Goal: Task Accomplishment & Management: Complete application form

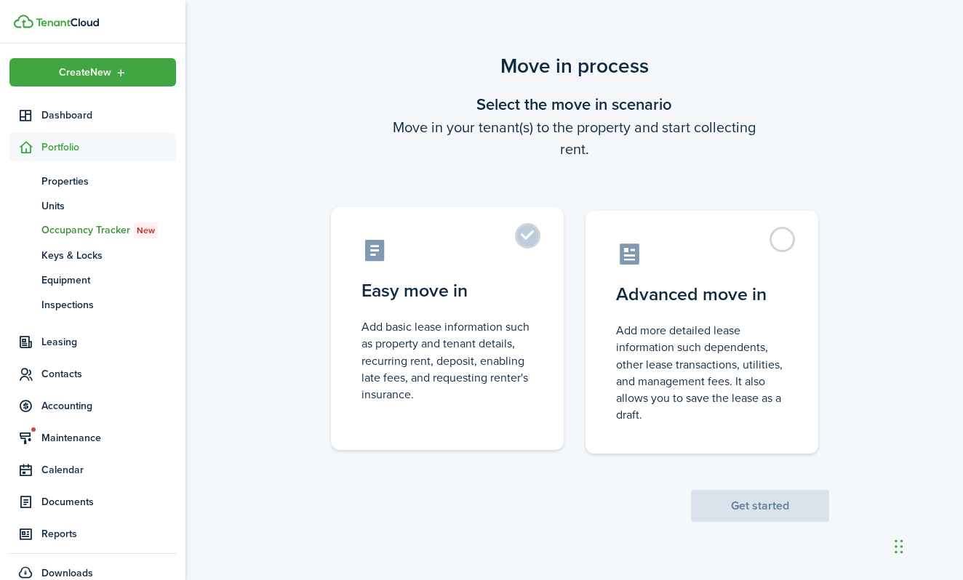
click at [521, 236] on label "Easy move in Add basic lease information such as property and tenant details, r…" at bounding box center [447, 328] width 233 height 243
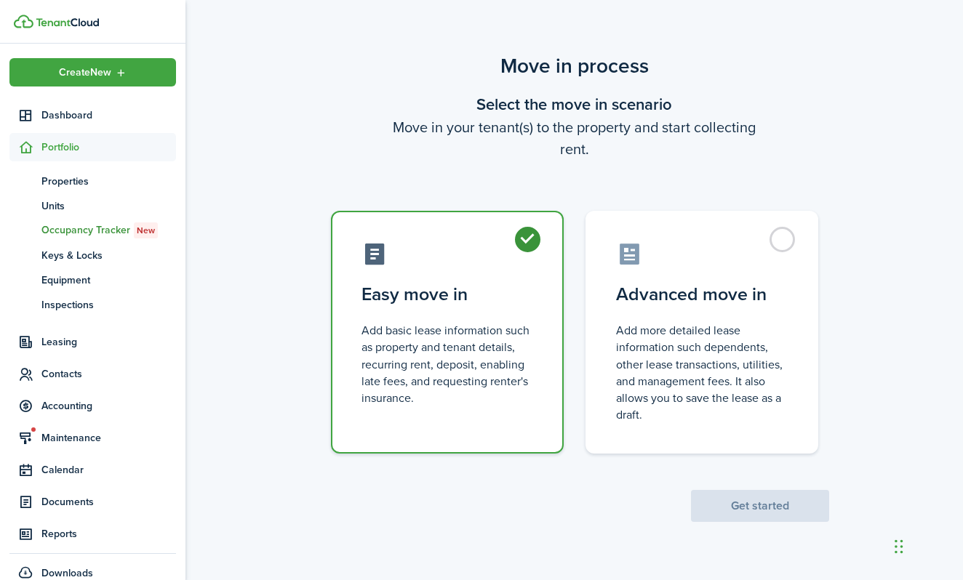
radio input "true"
click at [751, 501] on button "Get started" at bounding box center [760, 506] width 138 height 32
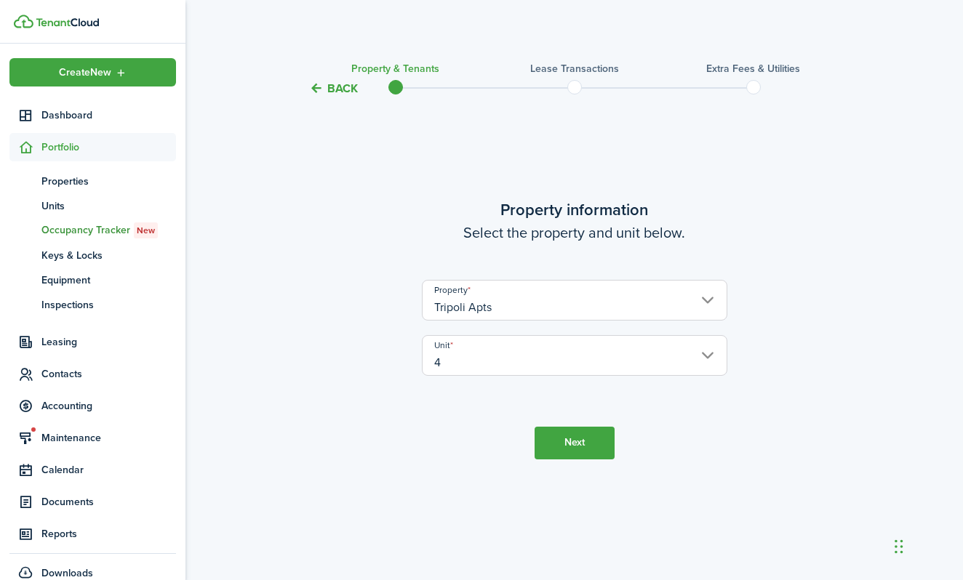
click at [569, 446] on button "Next" at bounding box center [574, 443] width 80 height 33
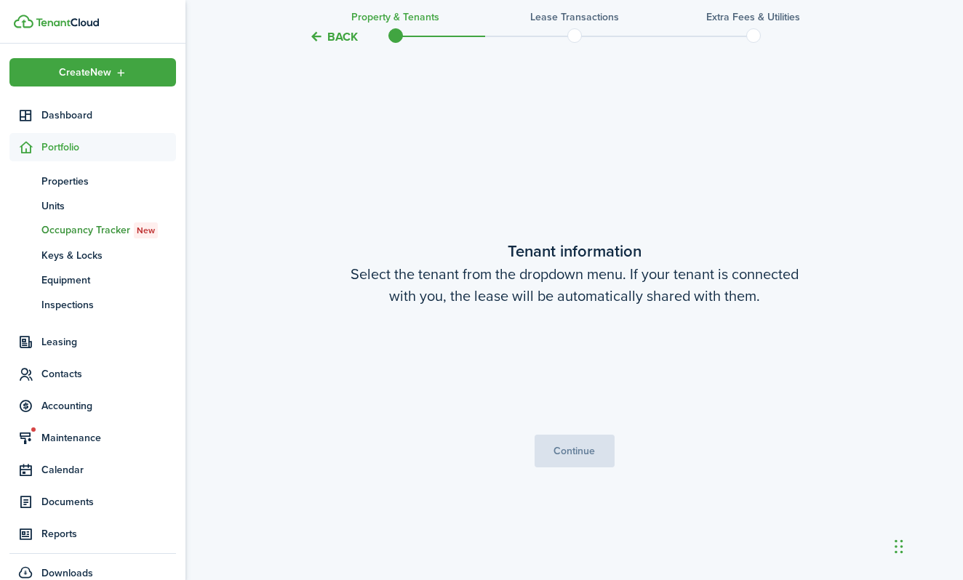
scroll to position [483, 0]
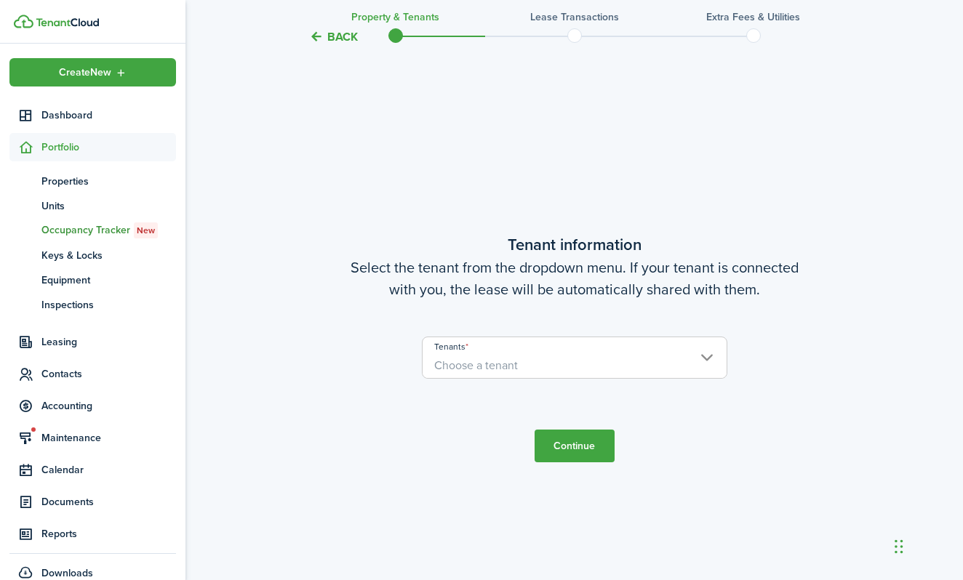
click at [548, 366] on span "Choose a tenant" at bounding box center [574, 365] width 304 height 25
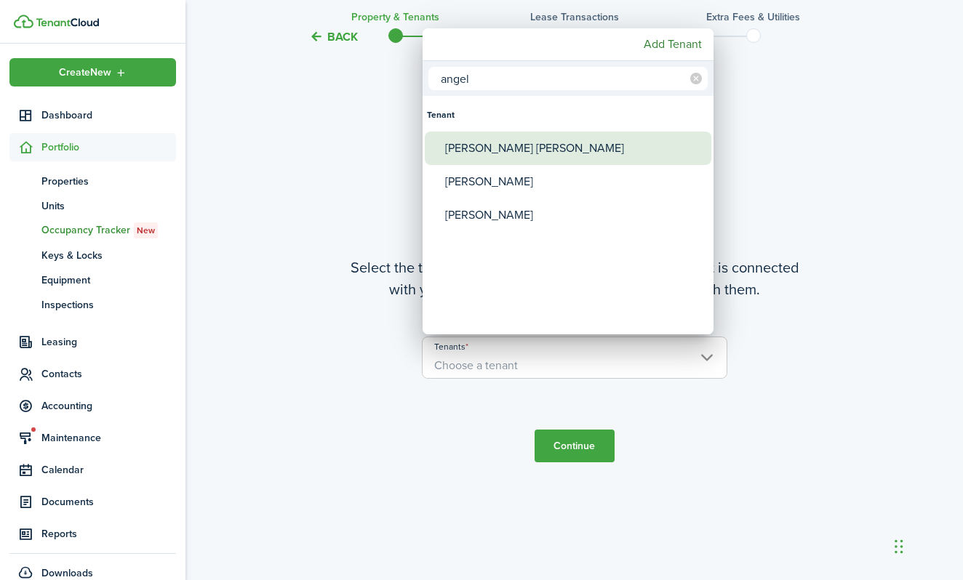
type input "angel"
click at [476, 156] on div "[PERSON_NAME] [PERSON_NAME]" at bounding box center [573, 148] width 257 height 33
type input "[PERSON_NAME] [PERSON_NAME]"
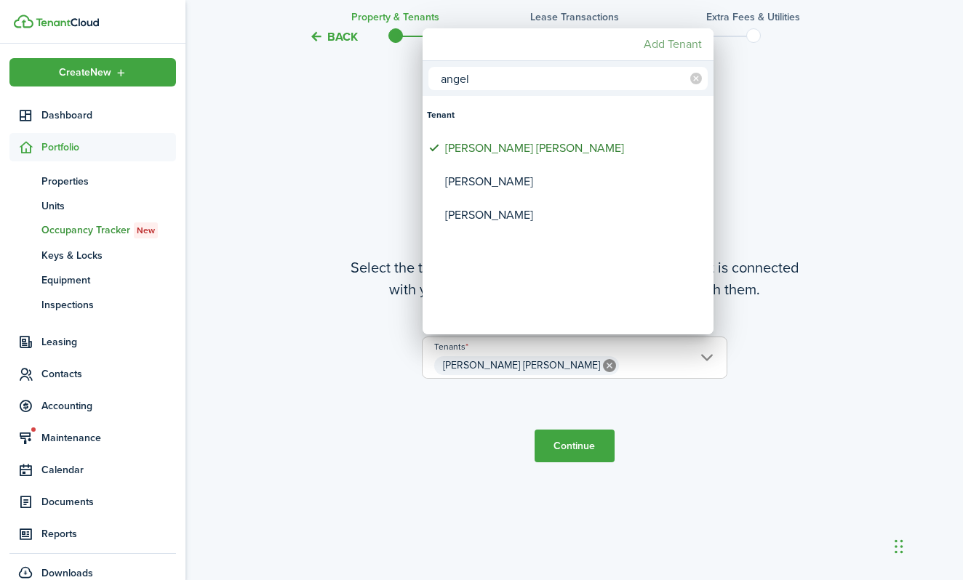
click at [649, 42] on mbsc-button "Add Tenant" at bounding box center [673, 44] width 70 height 26
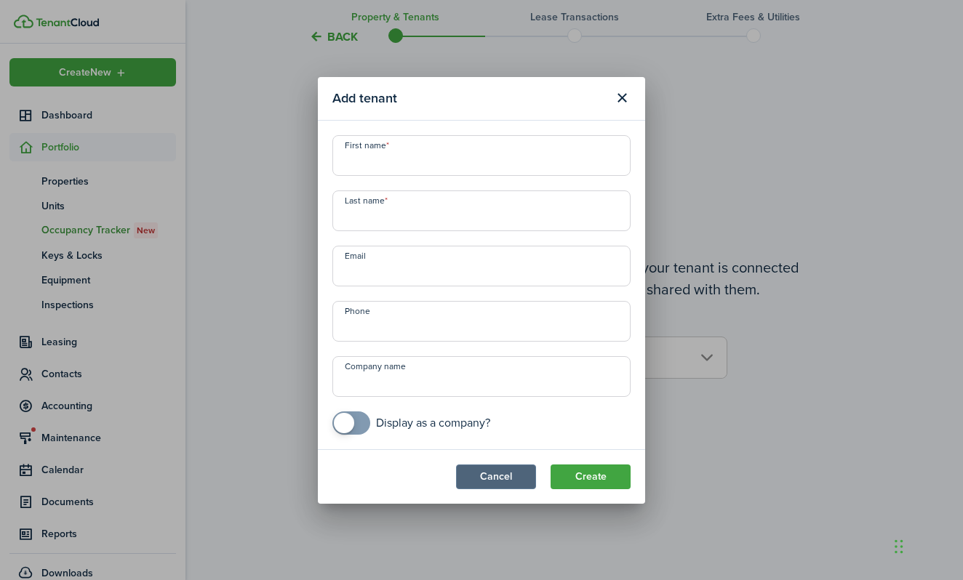
click at [522, 476] on button "Cancel" at bounding box center [496, 477] width 80 height 25
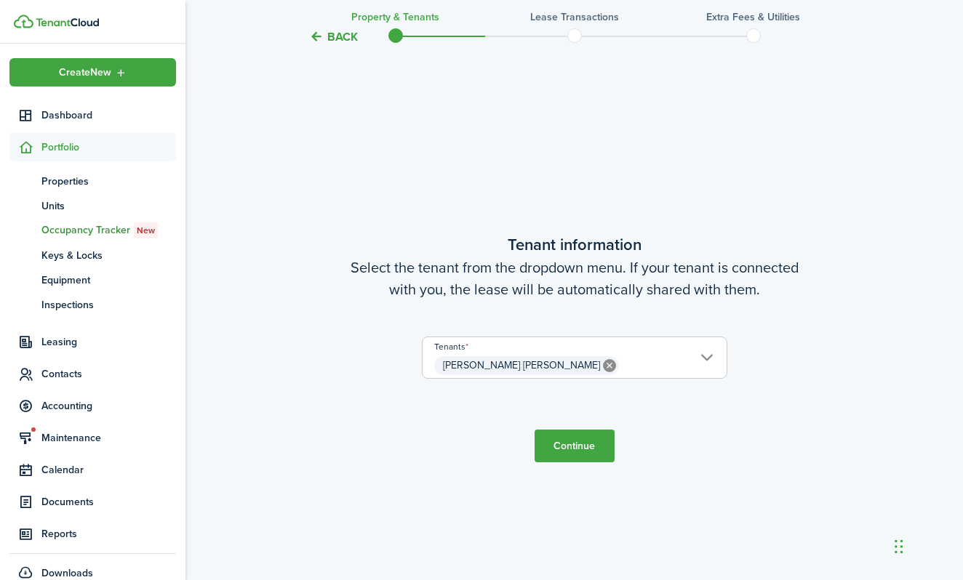
click at [763, 411] on tc-wizard-step "Tenant information Select the tenant from the dropdown menu. If your tenant is …" at bounding box center [574, 347] width 611 height 580
click at [572, 444] on button "Continue" at bounding box center [574, 446] width 80 height 33
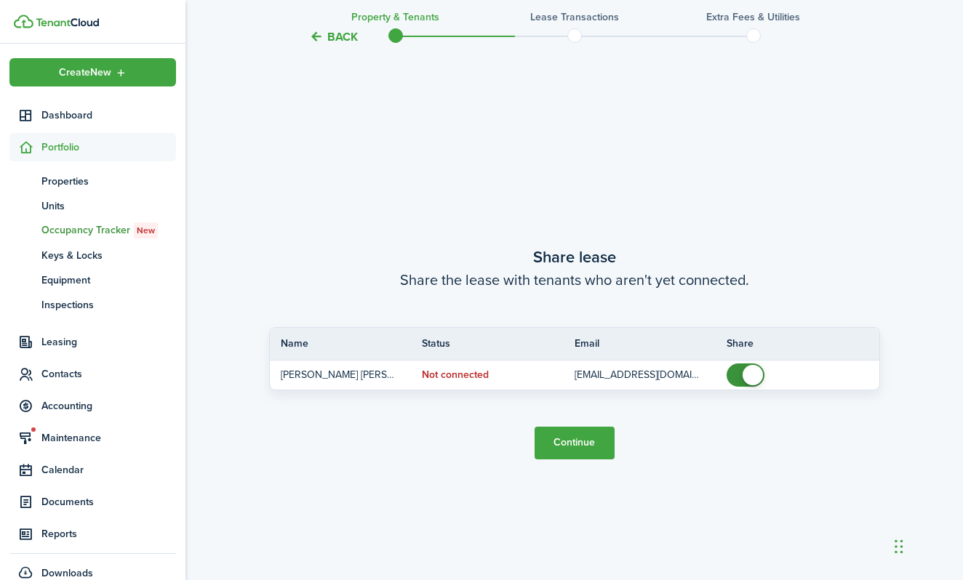
scroll to position [1063, 0]
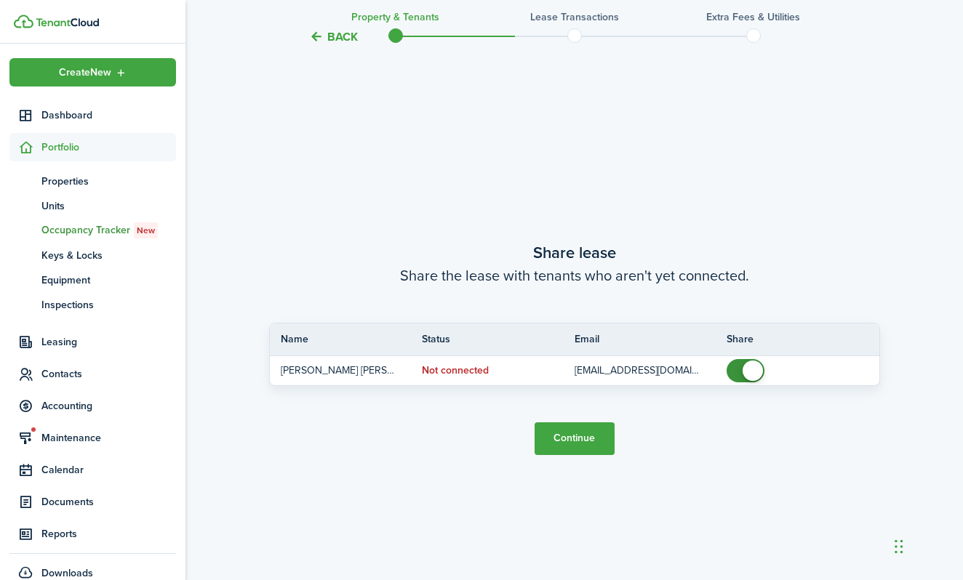
click at [580, 438] on button "Continue" at bounding box center [574, 438] width 80 height 33
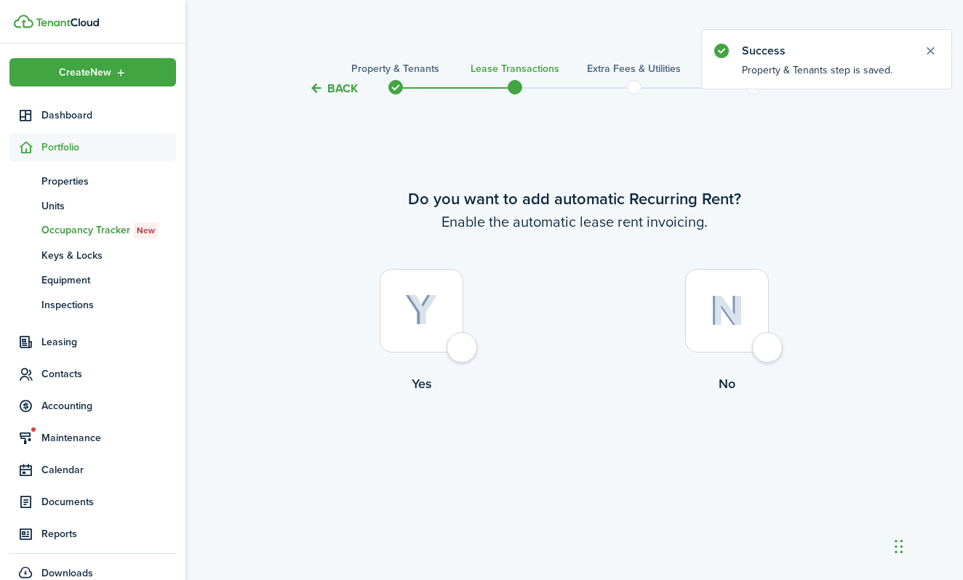
click at [460, 348] on div at bounding box center [422, 311] width 84 height 84
radio input "true"
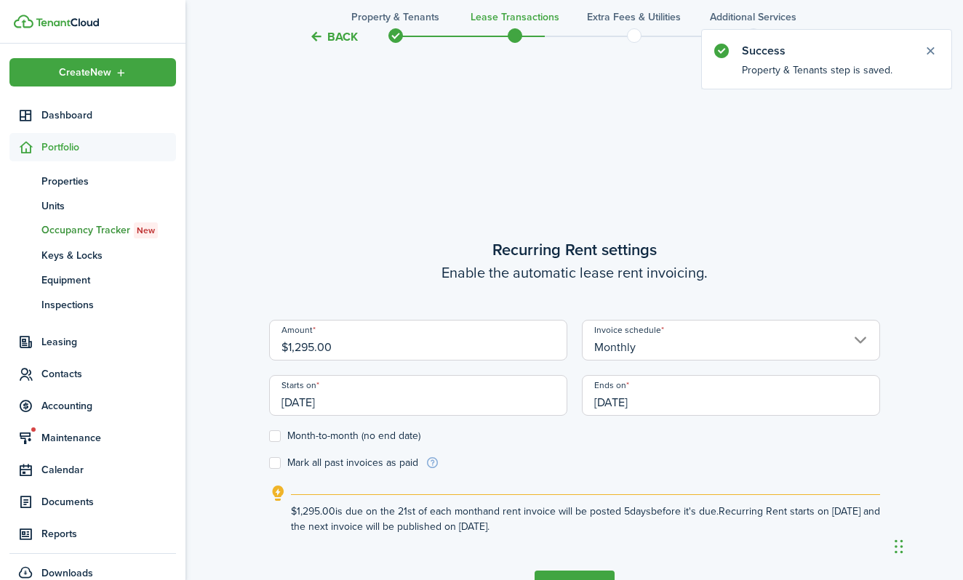
scroll to position [483, 0]
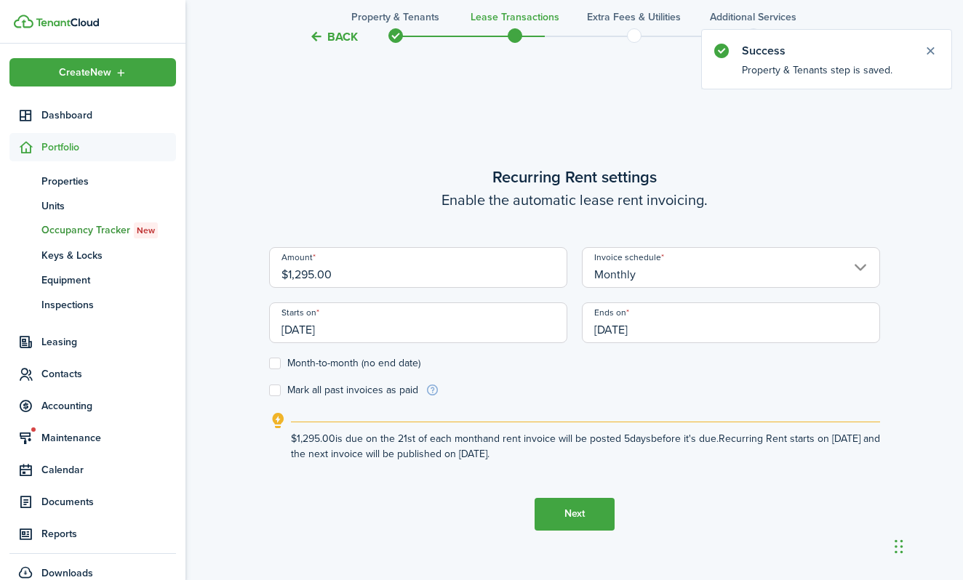
click at [303, 276] on input "$1,295.00" at bounding box center [418, 267] width 298 height 41
type input "$1,195.00"
click at [534, 324] on input "[DATE]" at bounding box center [418, 322] width 298 height 41
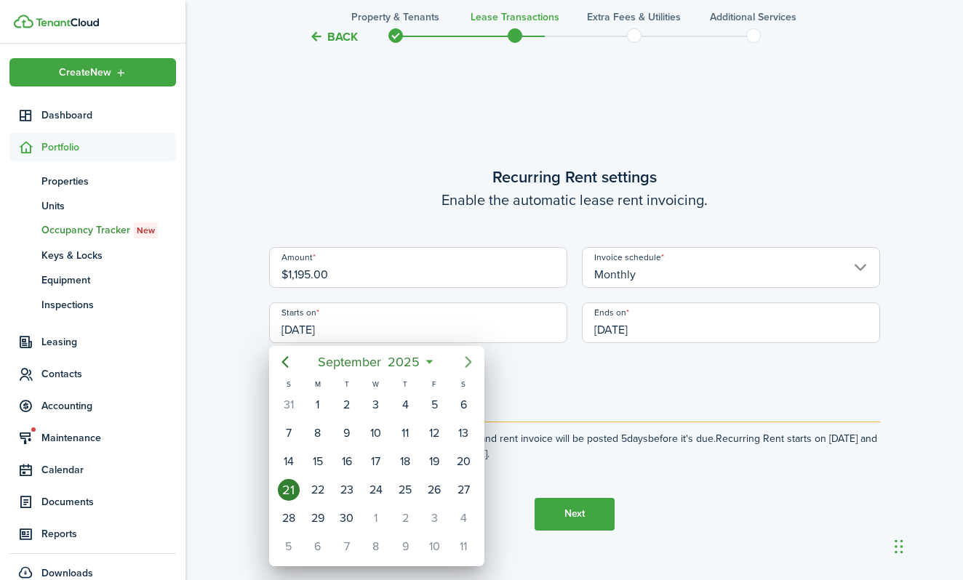
click at [468, 361] on icon "Next page" at bounding box center [468, 361] width 17 height 17
click at [460, 398] on div "1" at bounding box center [463, 405] width 22 height 22
type input "[DATE]"
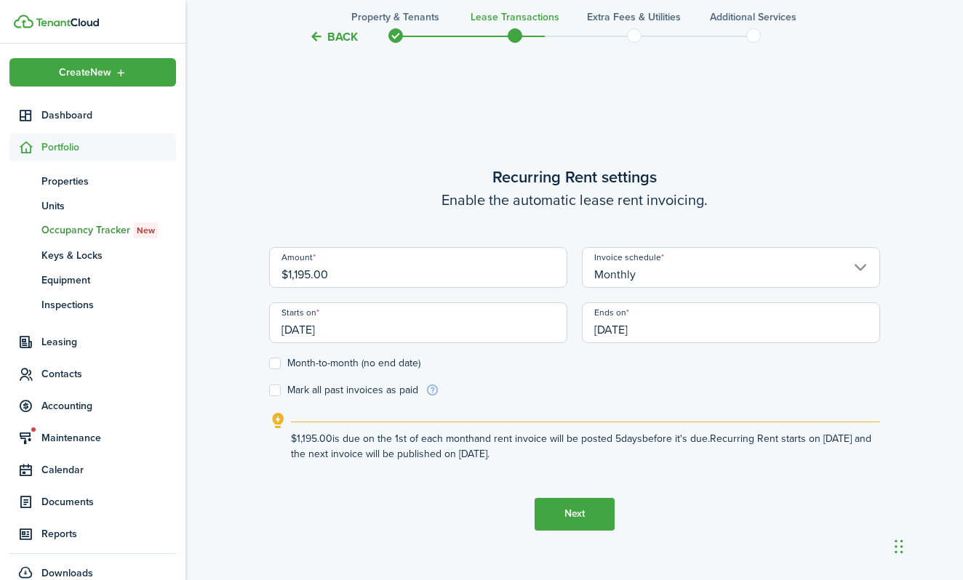
click at [641, 327] on input "[DATE]" at bounding box center [731, 322] width 298 height 41
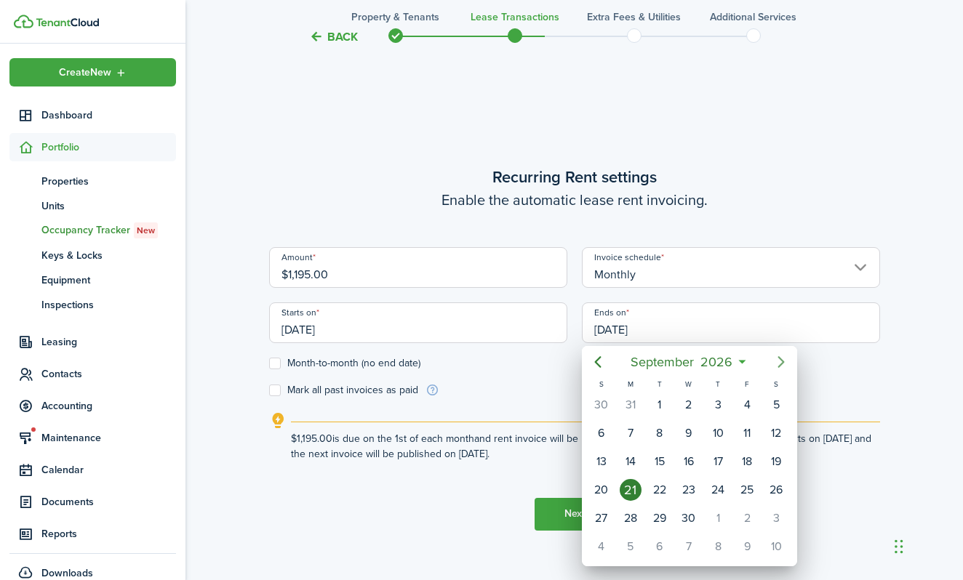
click at [781, 362] on icon "Next page" at bounding box center [780, 361] width 17 height 17
click at [776, 513] on div "31" at bounding box center [776, 519] width 22 height 22
type input "[DATE]"
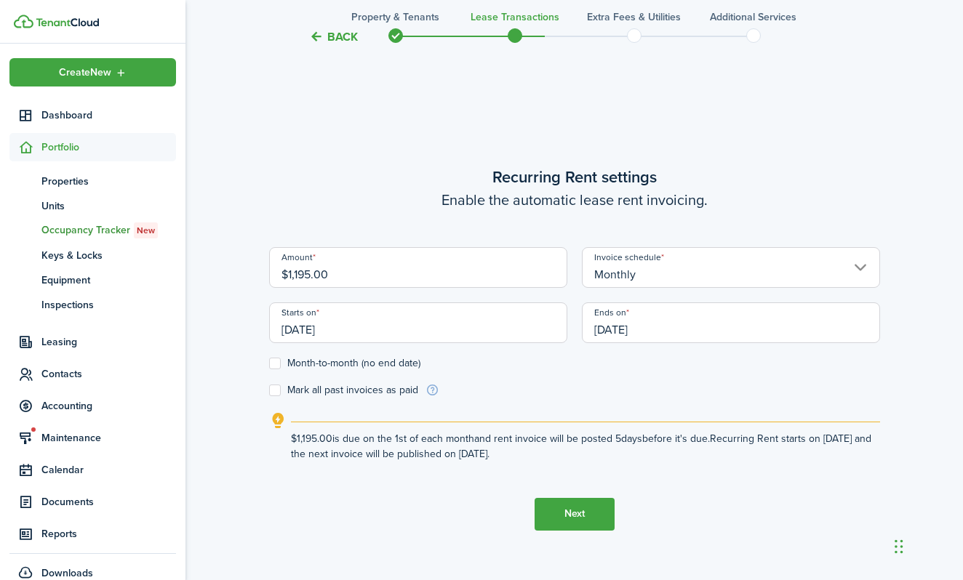
click at [560, 398] on lease-wizard-rent-recurring "Recurring Rent settings Enable the automatic lease rent invoicing. Amount $1,19…" at bounding box center [574, 313] width 611 height 297
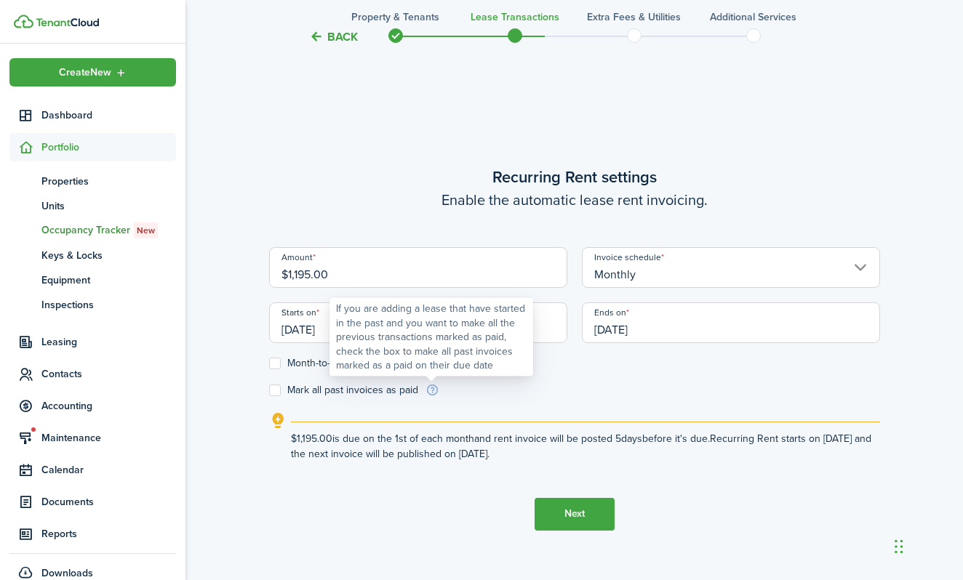
click at [430, 392] on info-icon at bounding box center [432, 390] width 14 height 13
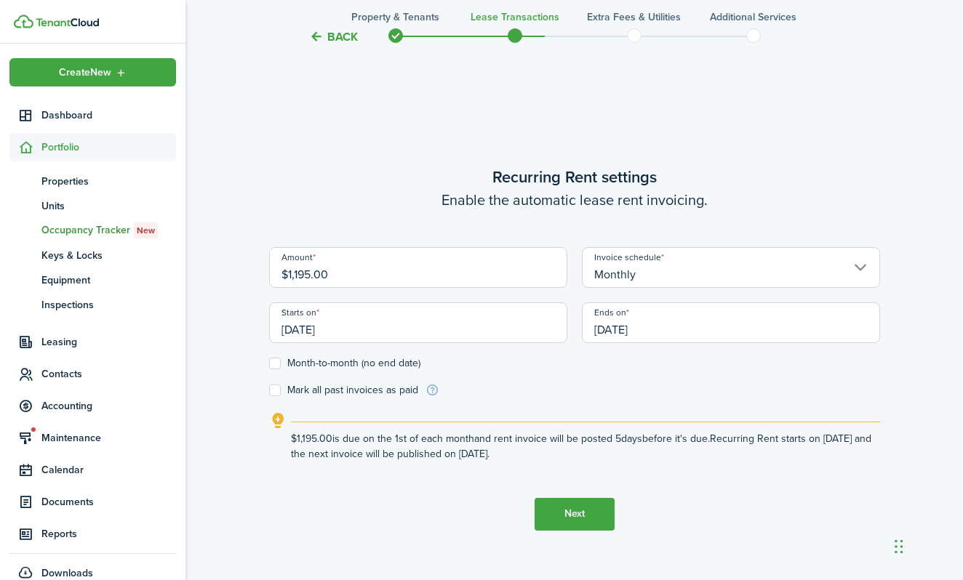
click at [428, 488] on tc-wizard-step "Recurring Rent settings Enable the automatic lease rent invoicing. Amount $1,19…" at bounding box center [574, 347] width 611 height 580
click at [573, 516] on button "Next" at bounding box center [574, 514] width 80 height 33
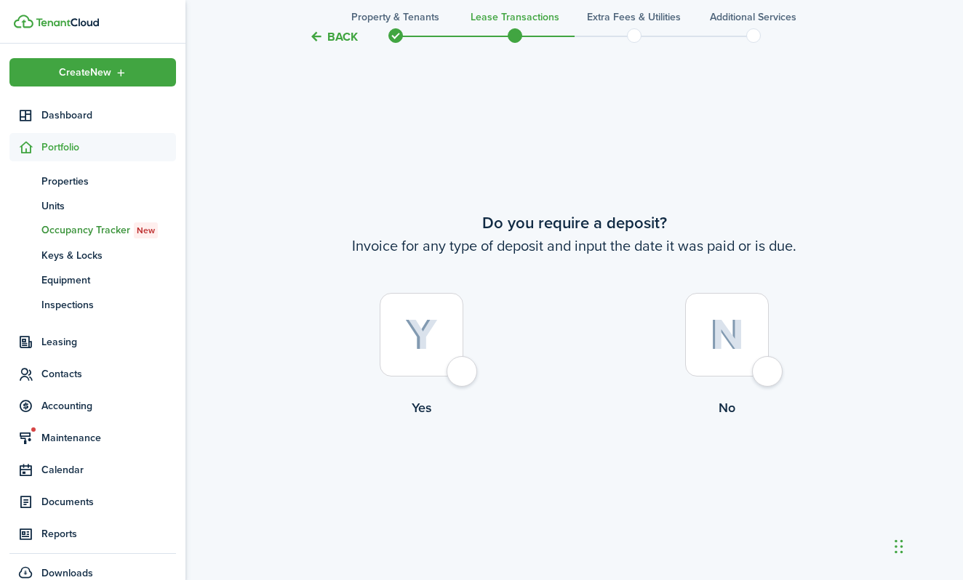
scroll to position [1063, 0]
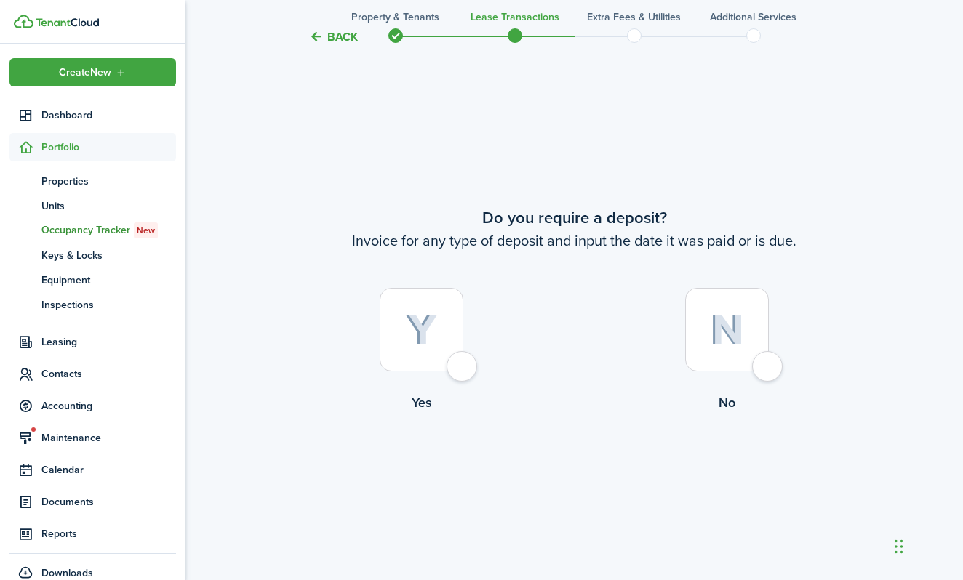
click at [460, 371] on div at bounding box center [422, 330] width 84 height 84
radio input "true"
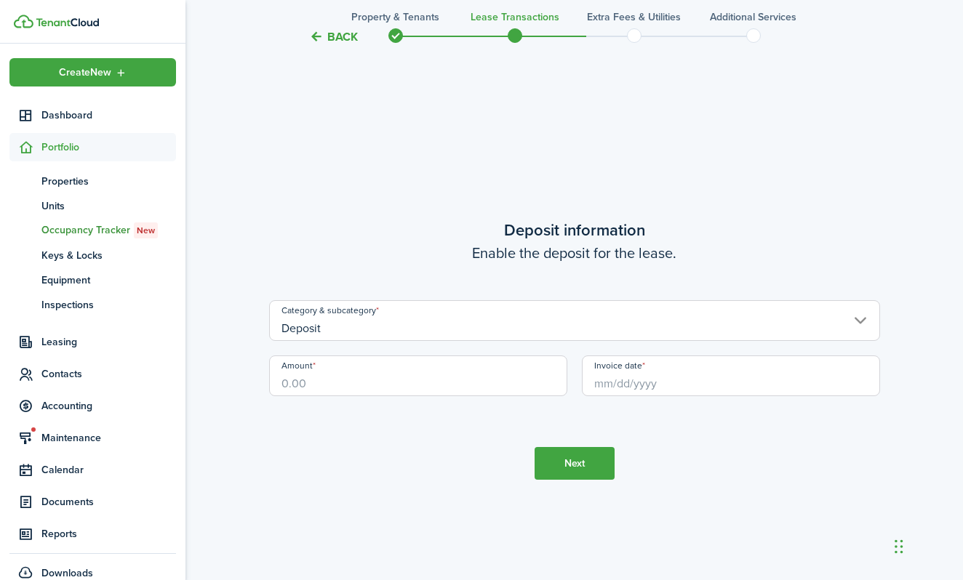
scroll to position [1643, 0]
click at [406, 374] on input "Amount" at bounding box center [418, 374] width 298 height 41
click at [665, 384] on input "Invoice date" at bounding box center [731, 374] width 298 height 41
type input "$1,300.00"
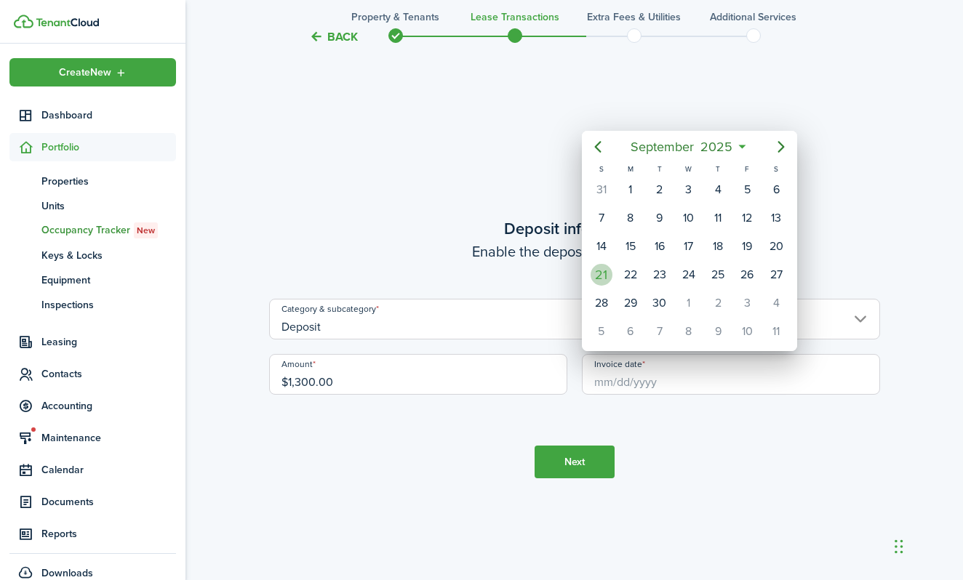
click at [600, 273] on div "21" at bounding box center [601, 275] width 22 height 22
type input "[DATE]"
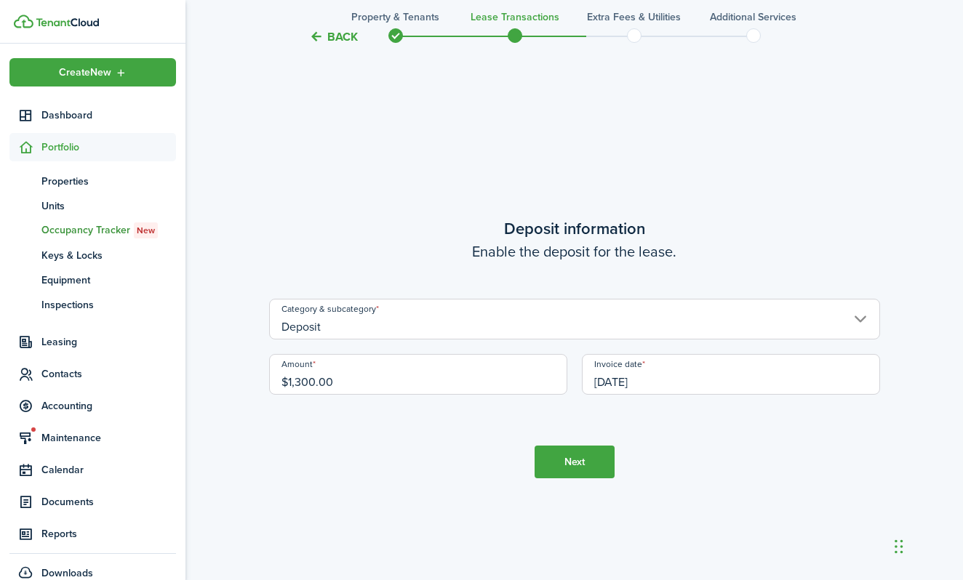
click at [830, 326] on input "Deposit" at bounding box center [574, 319] width 611 height 41
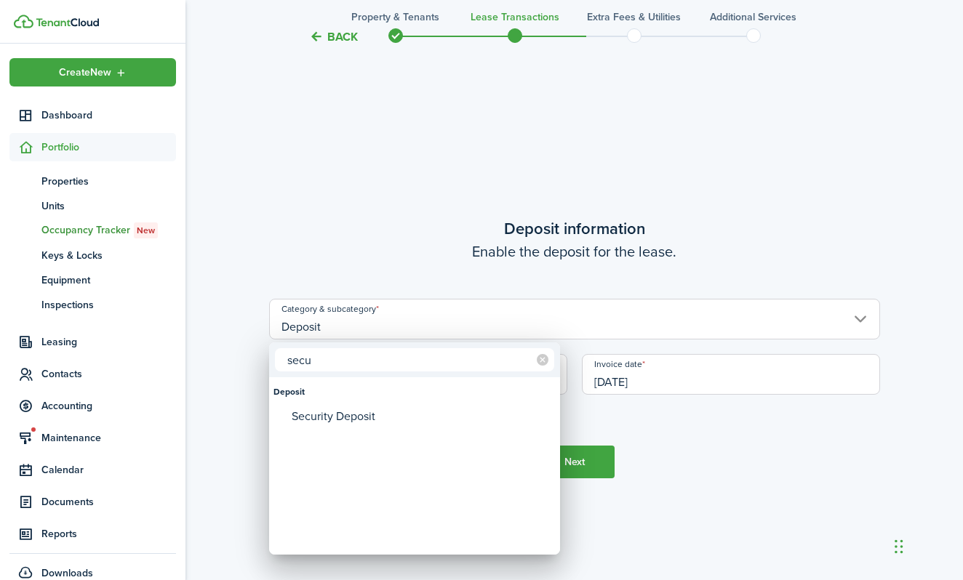
type input "security"
drag, startPoint x: 830, startPoint y: 326, endPoint x: 330, endPoint y: 407, distance: 506.9
click at [330, 407] on div "Security Deposit" at bounding box center [420, 416] width 257 height 25
type input "Deposit / Security Deposit"
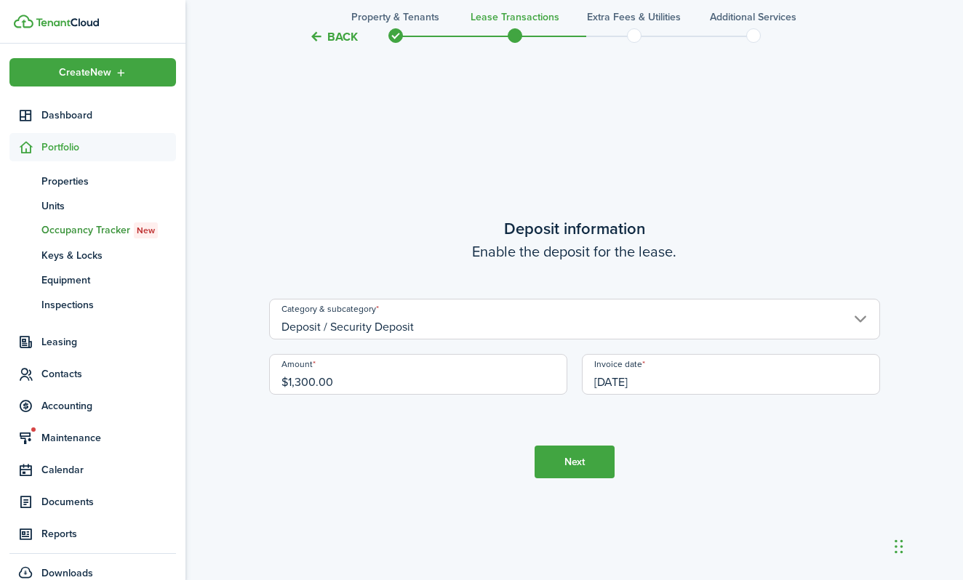
click at [584, 464] on button "Next" at bounding box center [574, 462] width 80 height 33
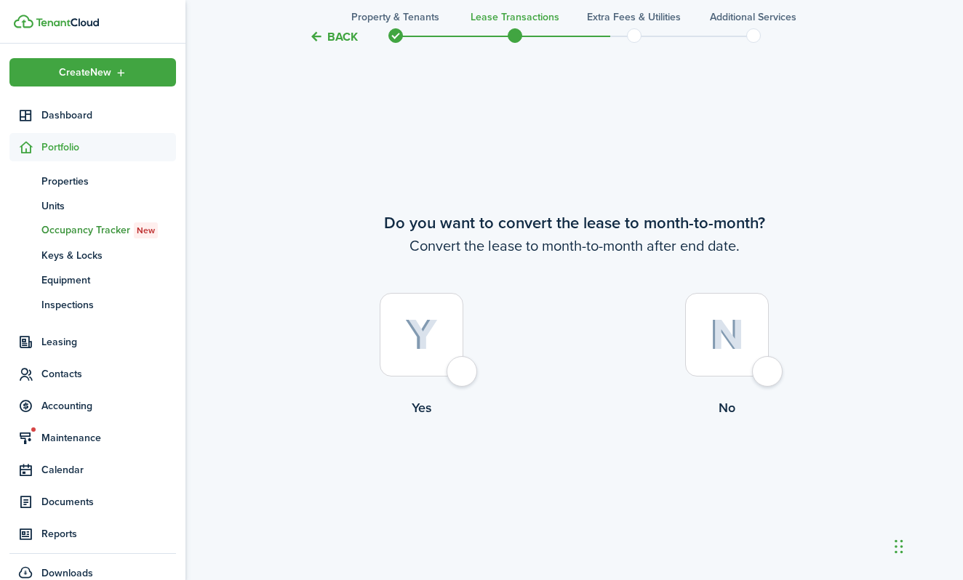
scroll to position [2224, 0]
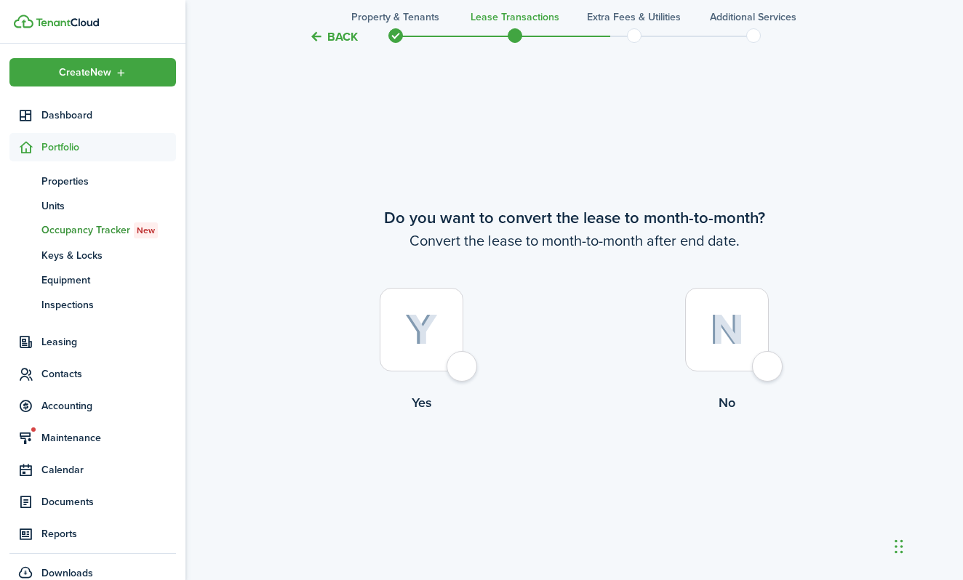
click at [457, 362] on div at bounding box center [422, 330] width 84 height 84
radio input "true"
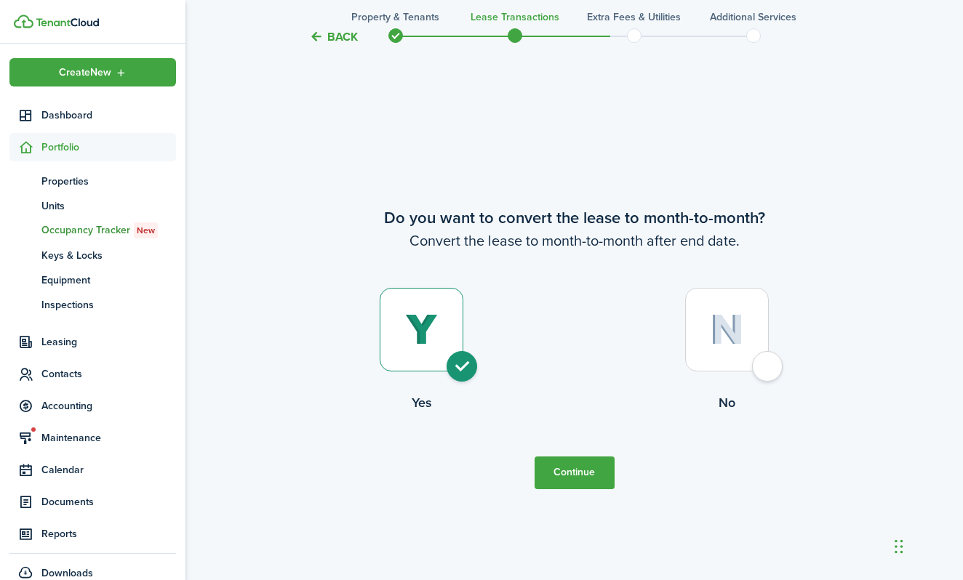
click at [568, 473] on button "Continue" at bounding box center [574, 473] width 80 height 33
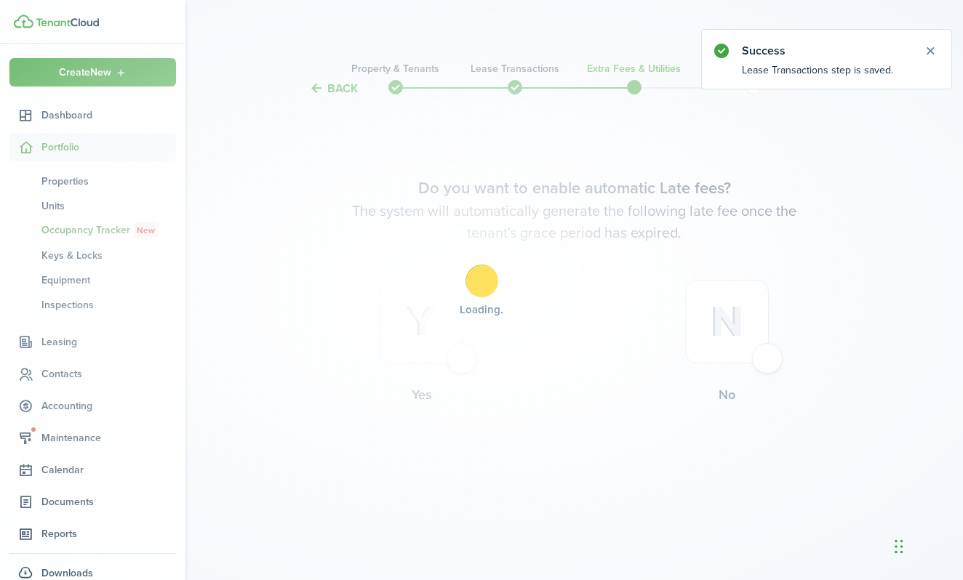
scroll to position [0, 0]
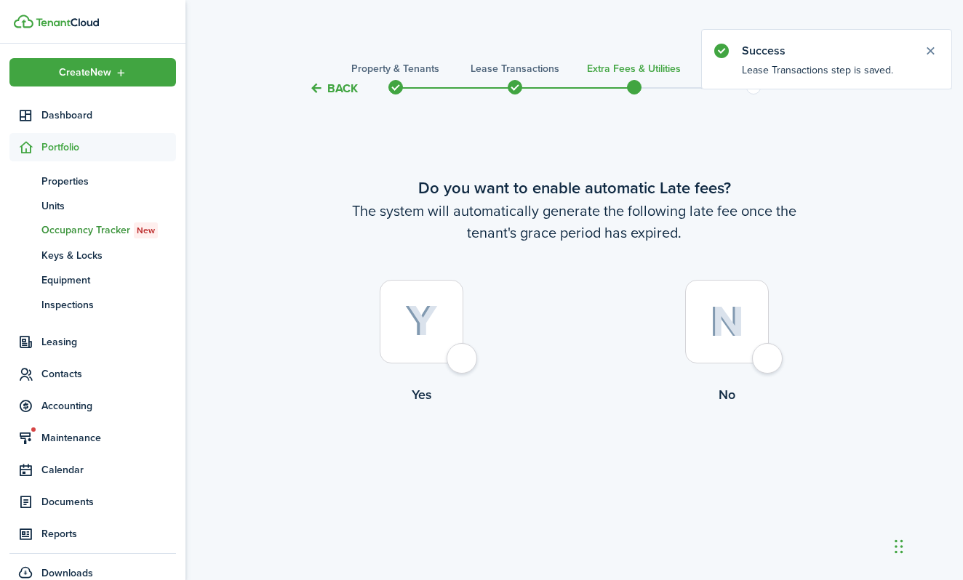
click at [460, 364] on div at bounding box center [422, 322] width 84 height 84
radio input "true"
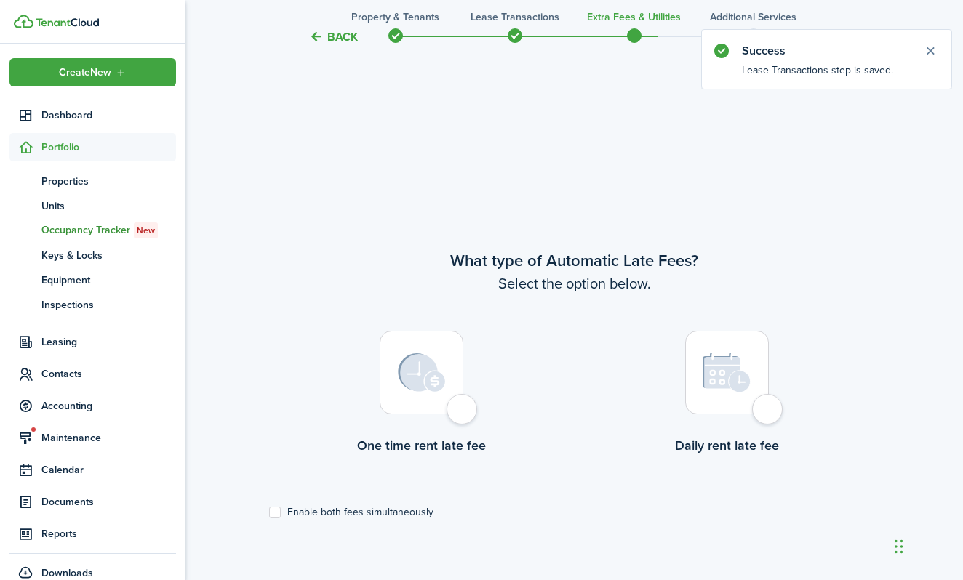
scroll to position [483, 0]
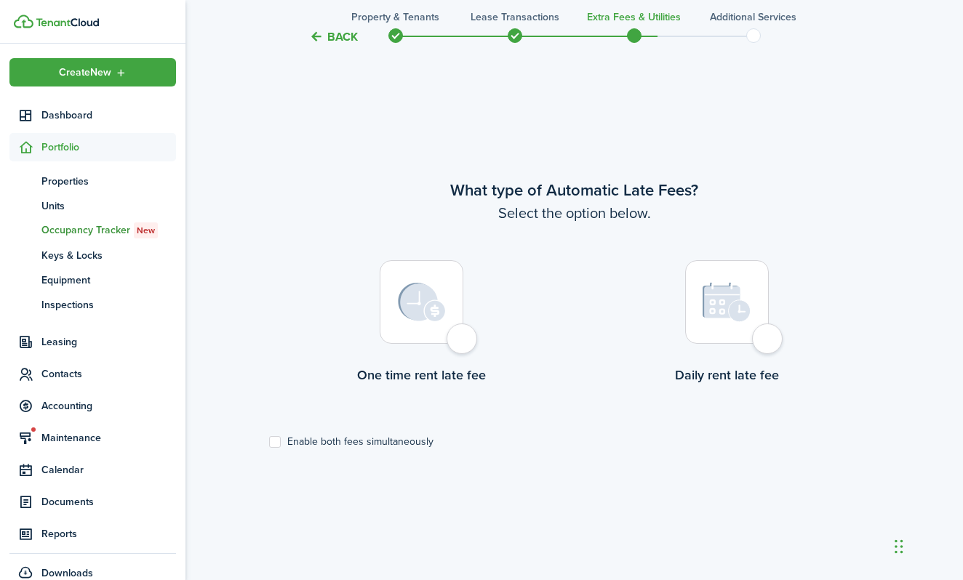
click at [463, 338] on div at bounding box center [422, 302] width 84 height 84
radio input "true"
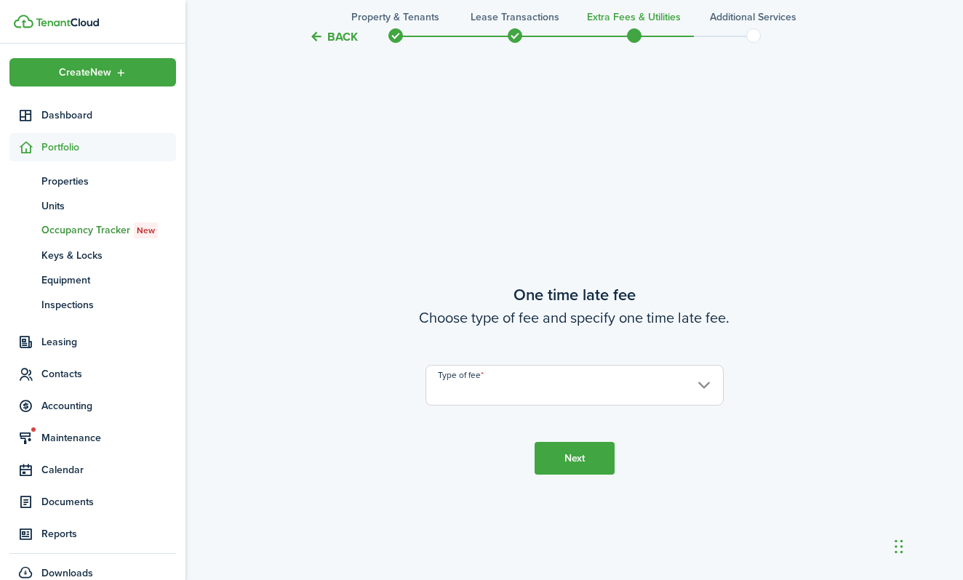
scroll to position [1063, 0]
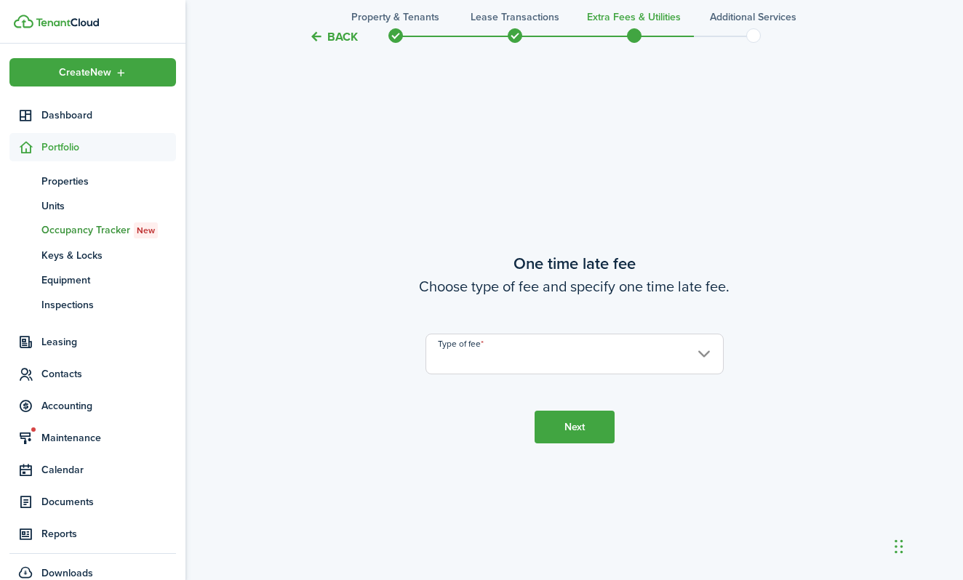
click at [469, 342] on input "Type of fee" at bounding box center [574, 354] width 298 height 41
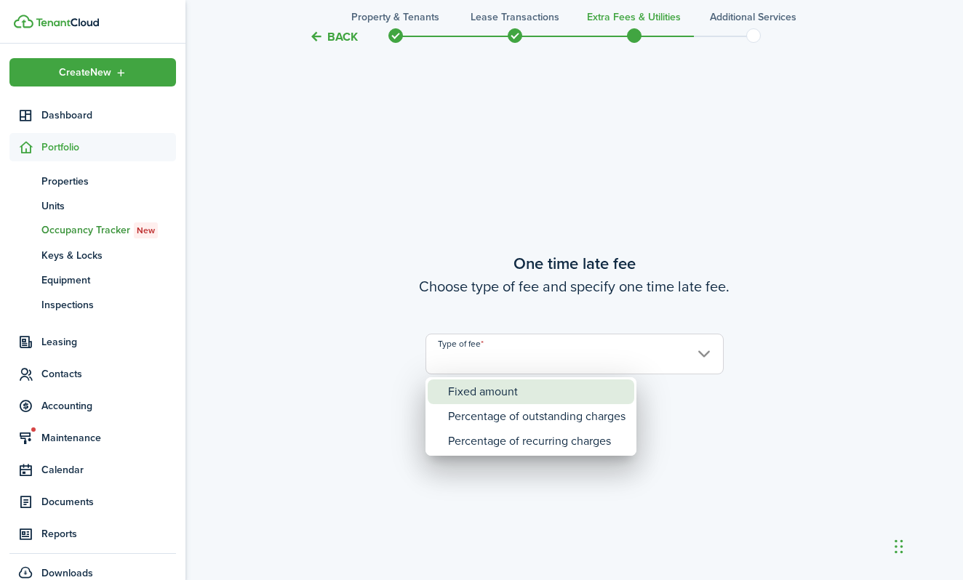
click at [471, 382] on div "Fixed amount" at bounding box center [536, 392] width 177 height 25
type input "Fixed amount"
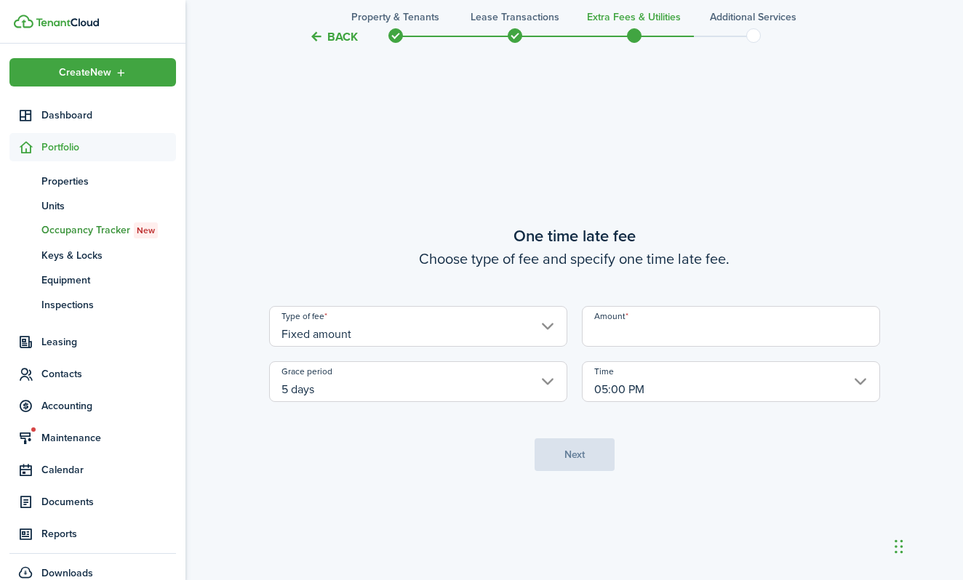
click at [634, 337] on input "Amount" at bounding box center [731, 326] width 298 height 41
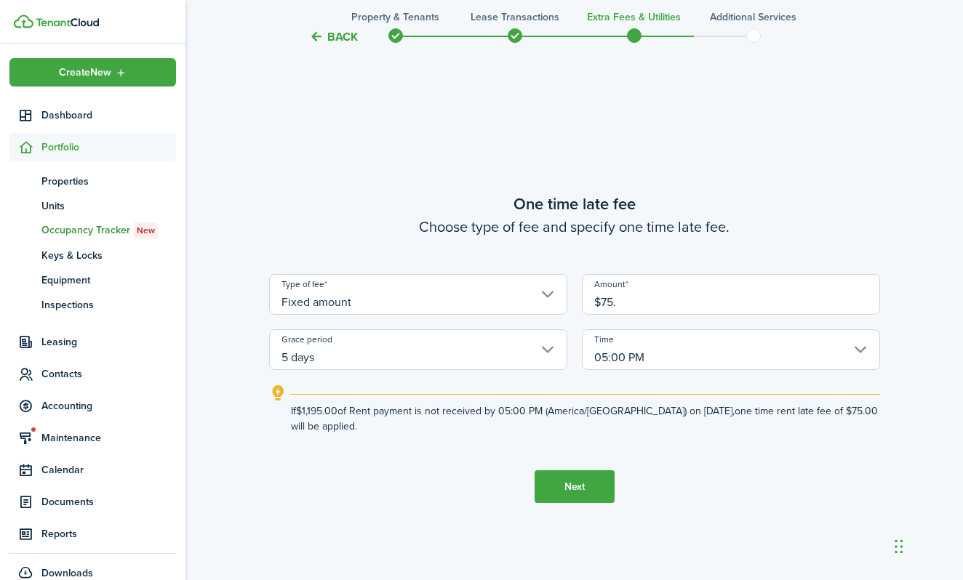
type input "$75.00"
click at [428, 466] on tc-wizard-step "One time late fee Choose type of fee and specify one time late fee. Type of fee…" at bounding box center [574, 347] width 611 height 580
click at [564, 478] on button "Next" at bounding box center [574, 486] width 80 height 33
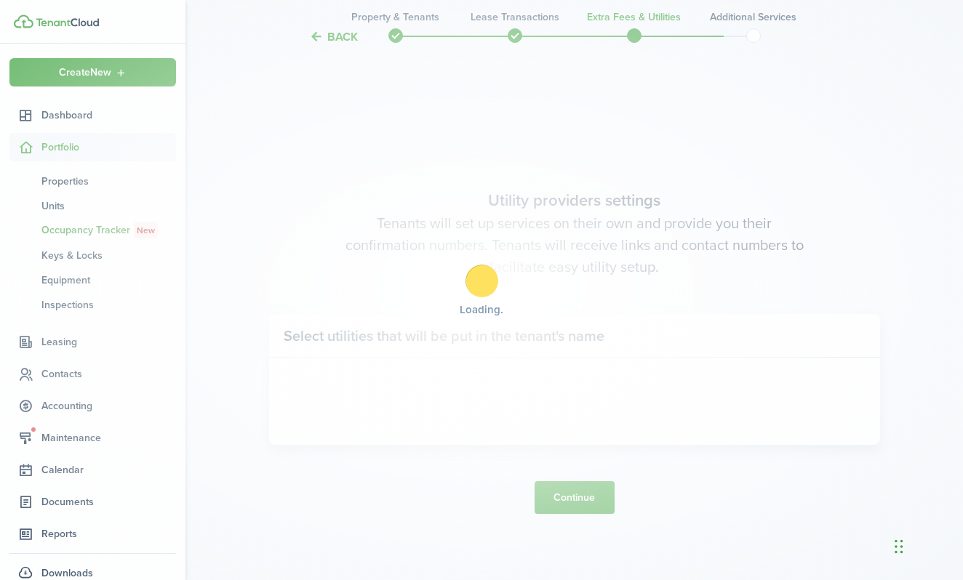
scroll to position [1643, 0]
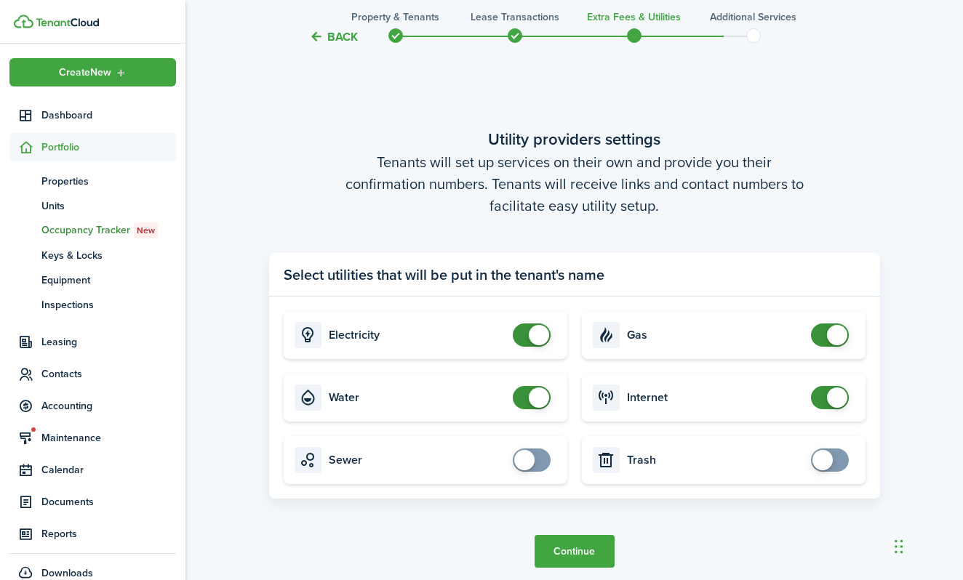
checkbox input "false"
click at [534, 399] on span at bounding box center [539, 398] width 20 height 20
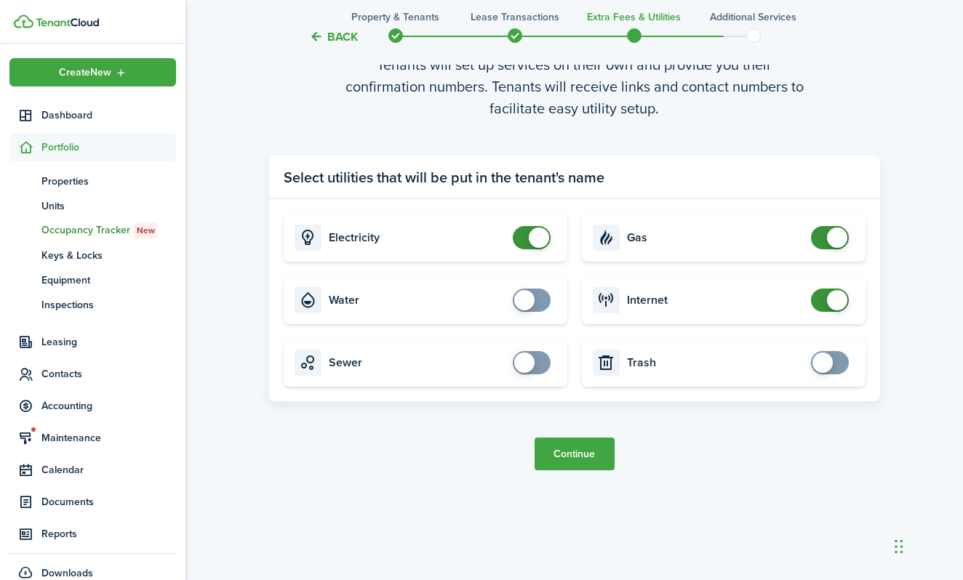
scroll to position [1741, 0]
click at [573, 449] on button "Continue" at bounding box center [574, 454] width 80 height 33
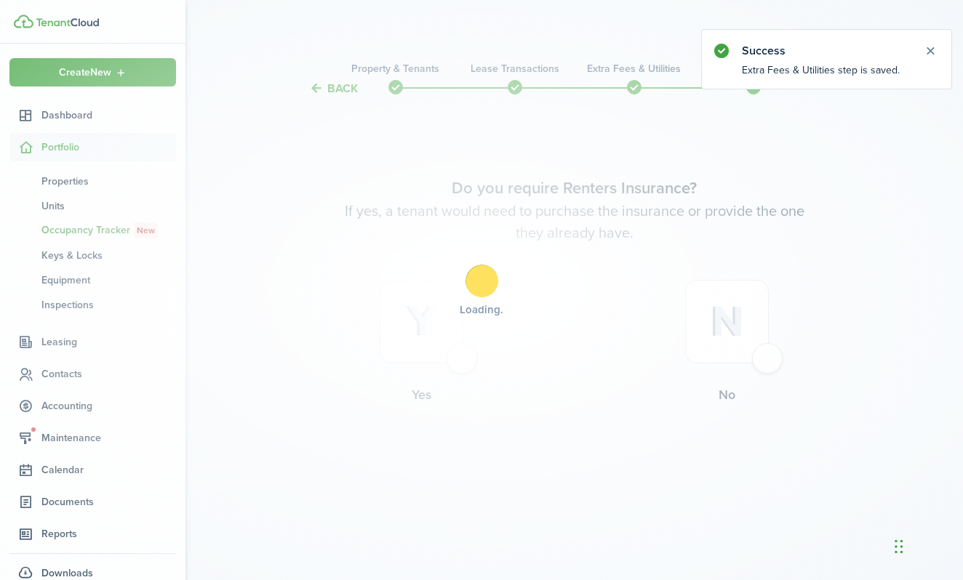
scroll to position [0, 0]
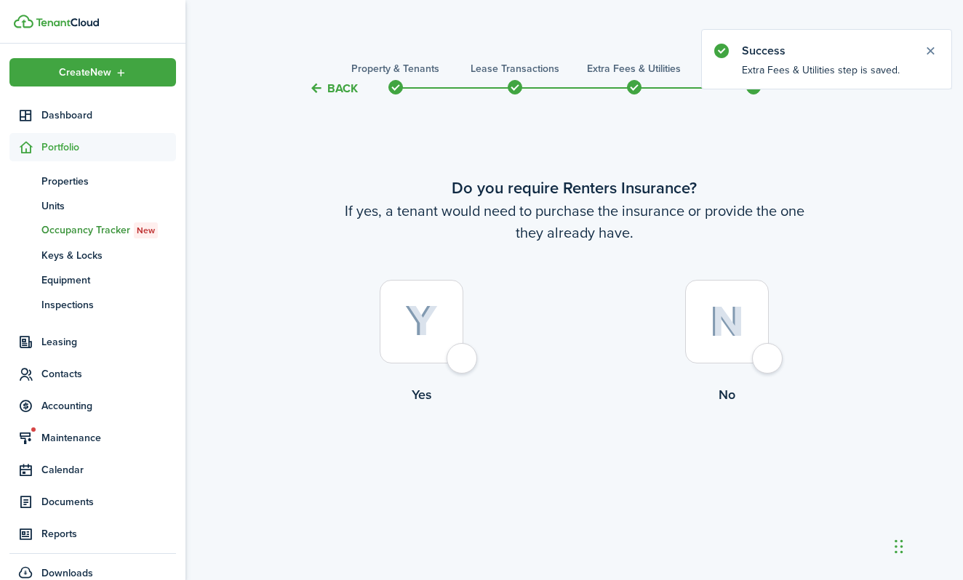
click at [456, 359] on div at bounding box center [422, 322] width 84 height 84
radio input "true"
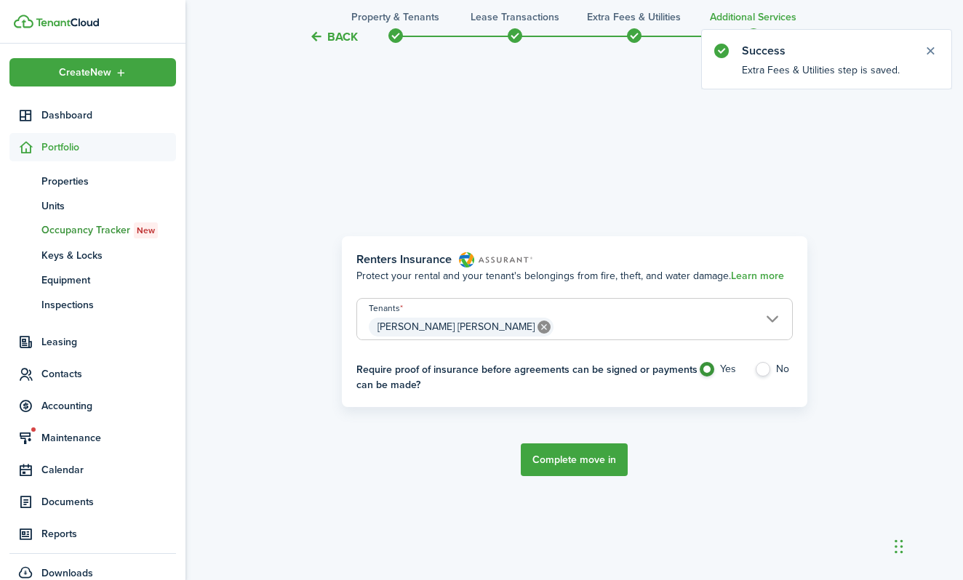
scroll to position [483, 0]
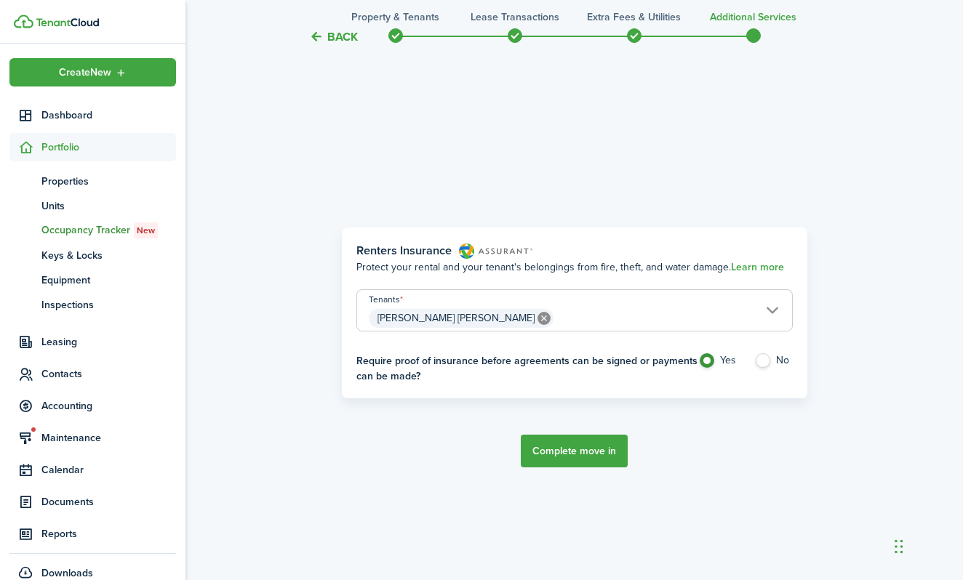
click at [764, 361] on label "No" at bounding box center [773, 364] width 39 height 22
radio input "false"
radio input "true"
click at [574, 449] on button "Complete move in" at bounding box center [574, 451] width 107 height 33
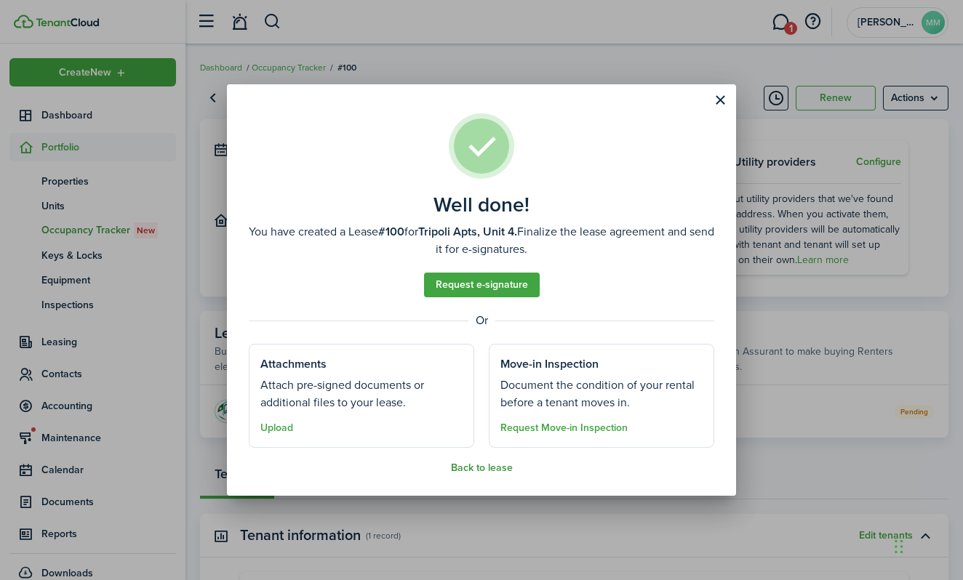
click at [489, 470] on button "Back to lease" at bounding box center [482, 468] width 62 height 12
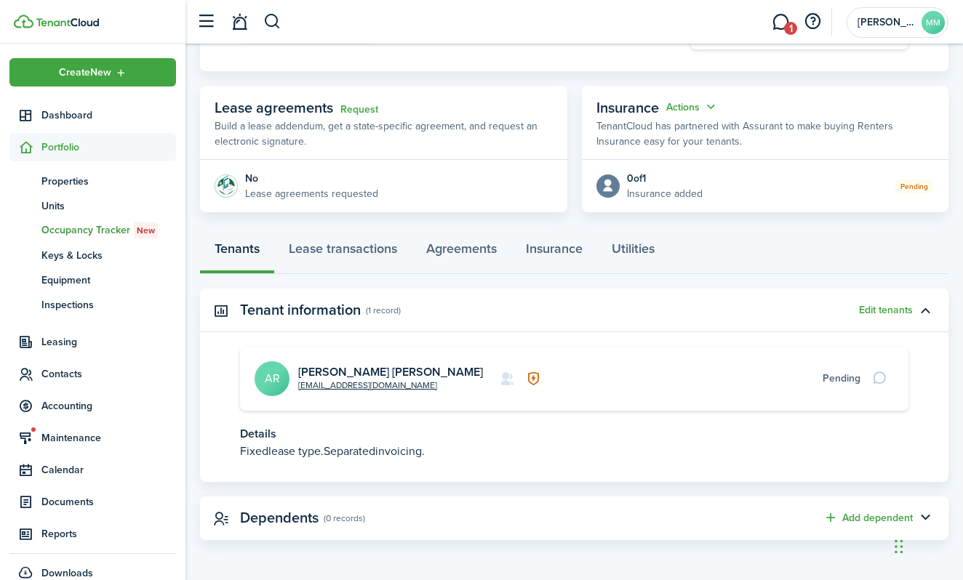
scroll to position [225, 0]
click at [326, 246] on link "Lease transactions" at bounding box center [342, 253] width 137 height 44
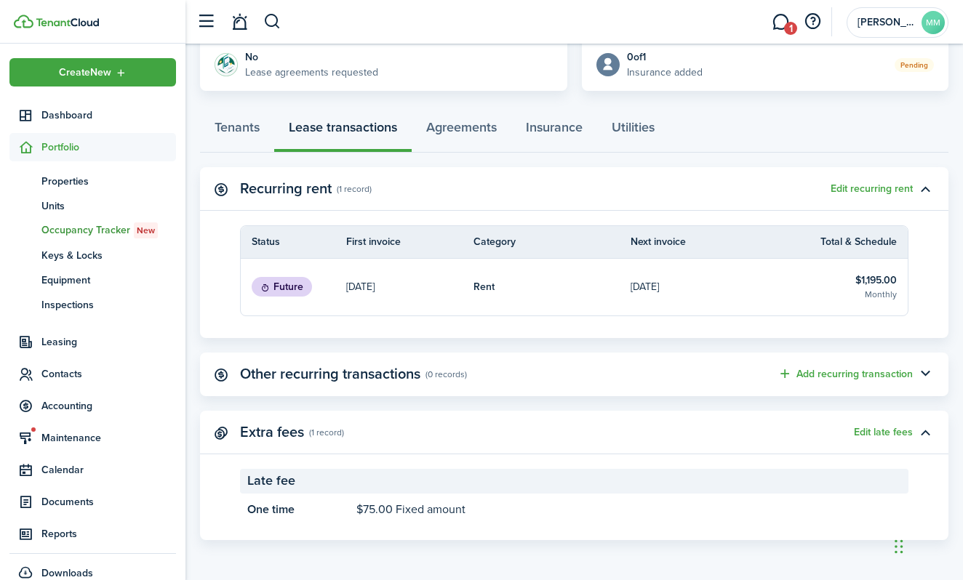
scroll to position [346, 0]
click at [872, 369] on button "Add recurring transaction" at bounding box center [844, 374] width 135 height 17
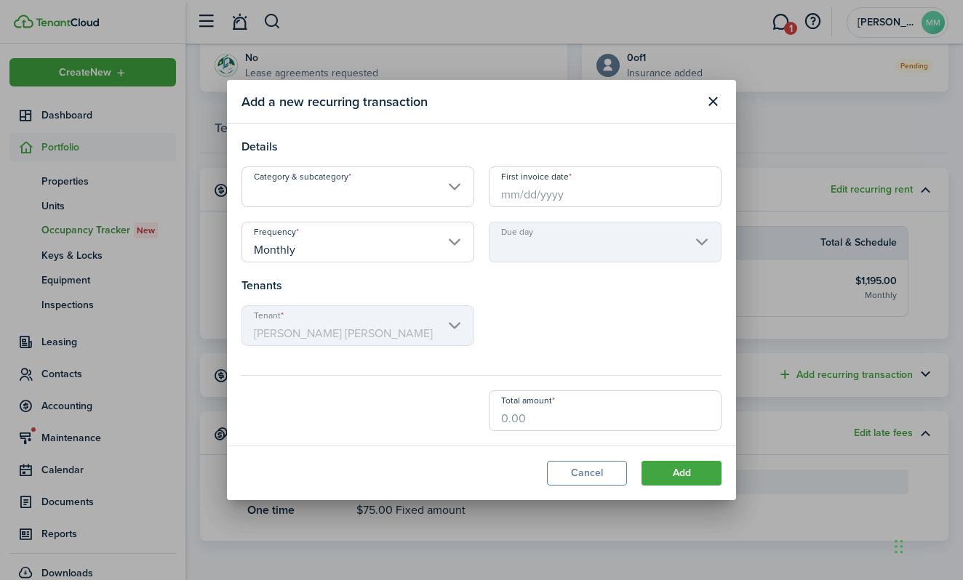
click at [383, 197] on input "Category & subcategory" at bounding box center [357, 187] width 233 height 41
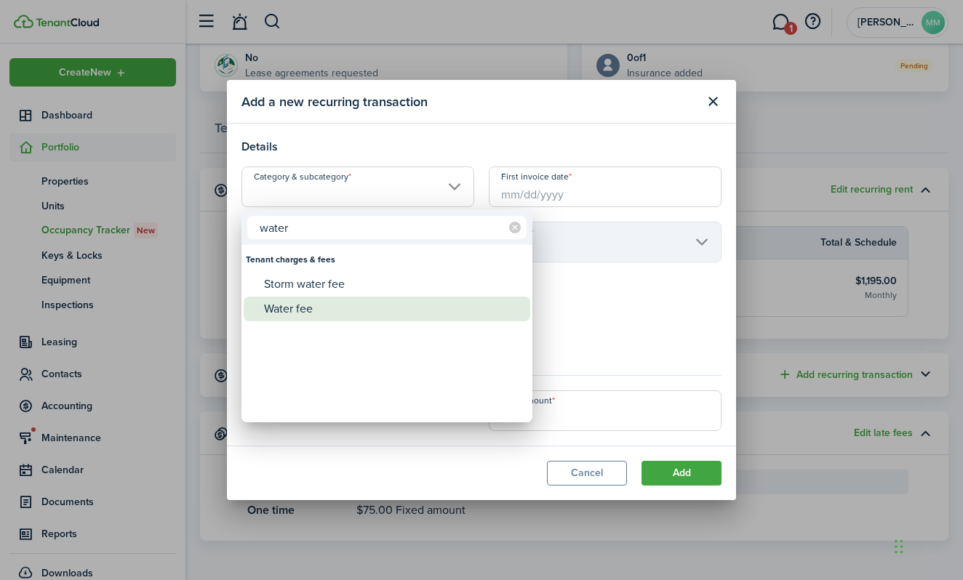
type input "water"
click at [272, 317] on div "Water fee" at bounding box center [392, 309] width 257 height 25
type input "Tenant charges & fees / Water fee"
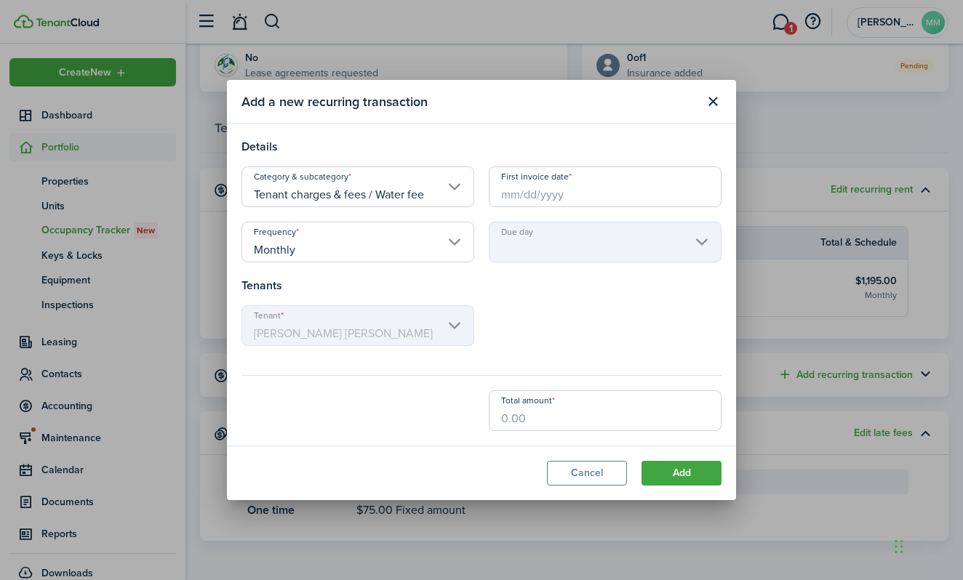
click at [531, 193] on input "First invoice date" at bounding box center [605, 187] width 233 height 41
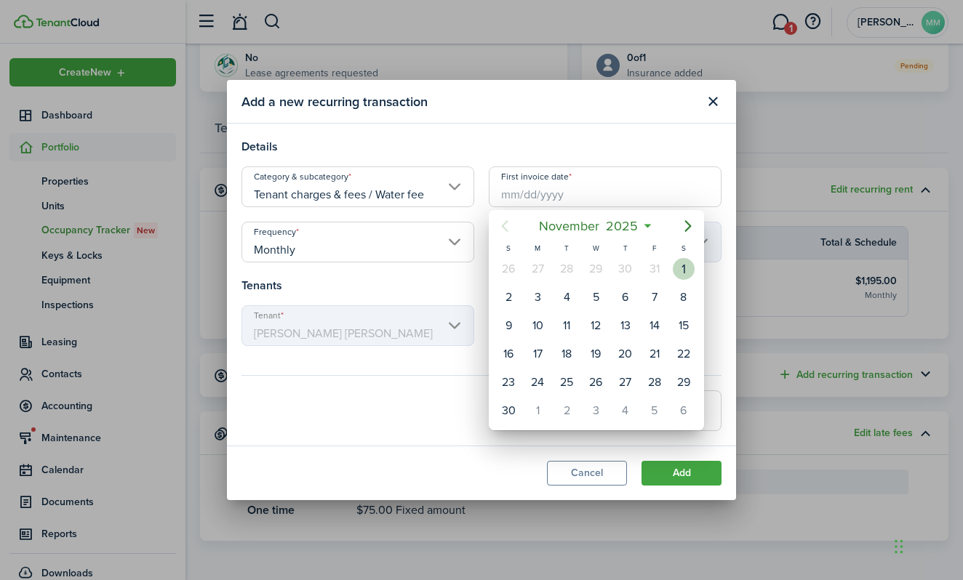
click at [681, 273] on div "1" at bounding box center [684, 269] width 22 height 22
type input "[DATE]"
type input "1st"
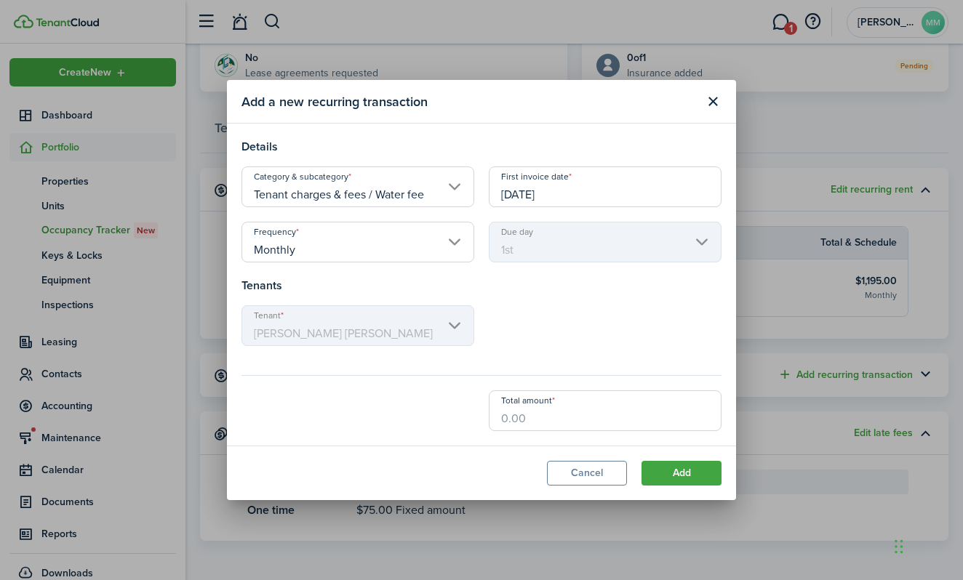
click at [538, 427] on input "Total amount" at bounding box center [605, 410] width 233 height 41
type input "$50.00"
click at [548, 334] on div "Tenant [PERSON_NAME] [PERSON_NAME]" at bounding box center [481, 332] width 494 height 55
click at [679, 473] on button "Add" at bounding box center [681, 473] width 80 height 25
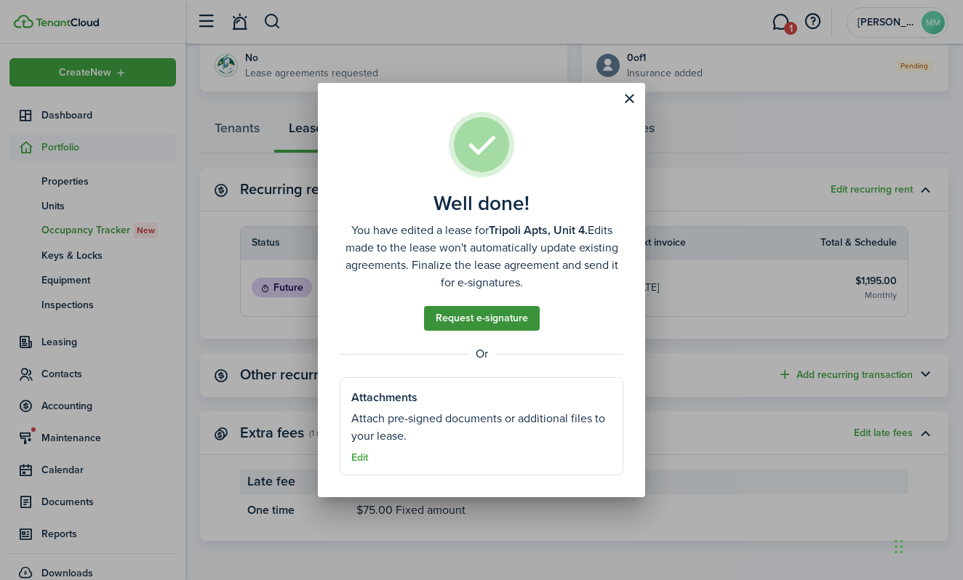
click at [477, 316] on link "Request e-signature" at bounding box center [482, 318] width 116 height 25
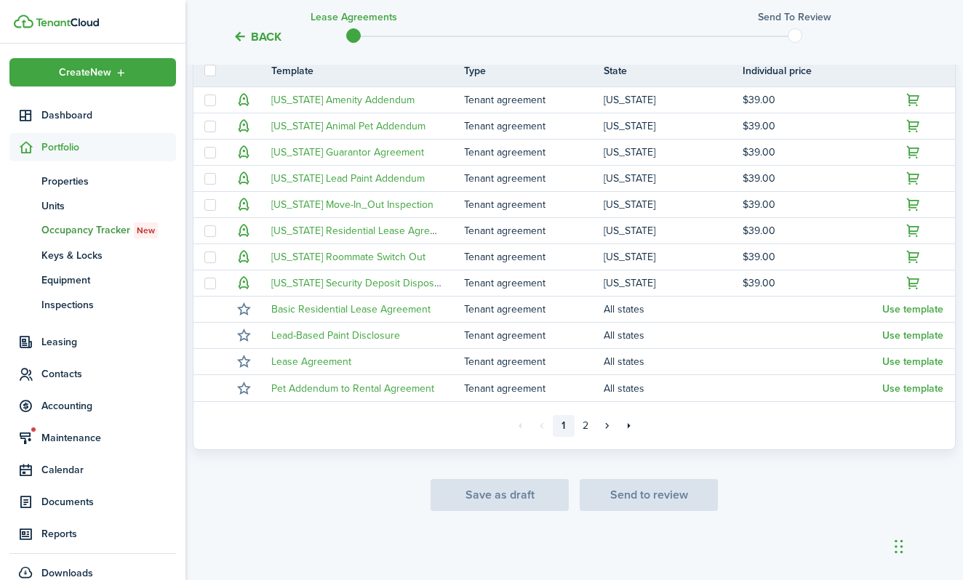
scroll to position [338, 0]
click at [642, 499] on div "Save as draft Send to review" at bounding box center [574, 495] width 763 height 32
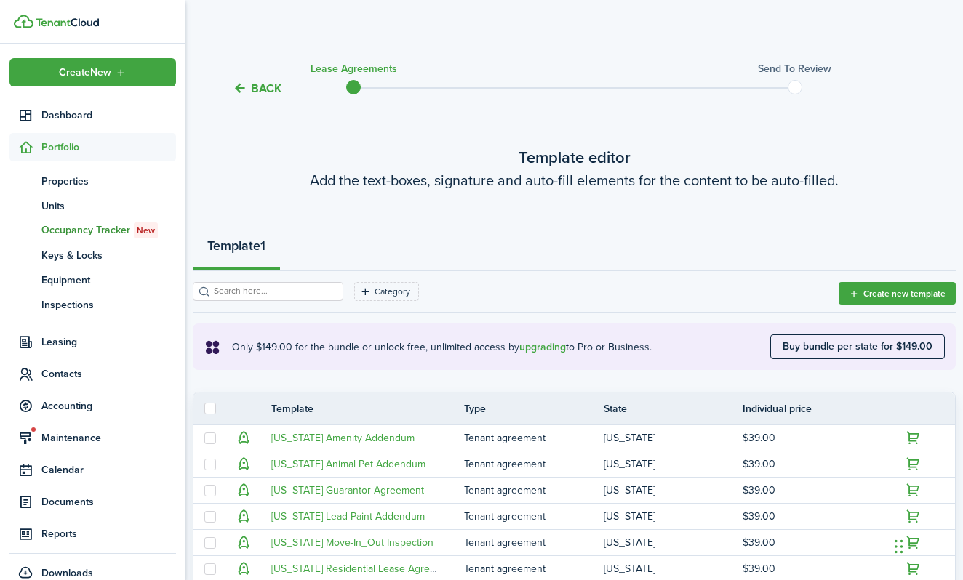
scroll to position [0, 0]
click at [246, 89] on button "Back" at bounding box center [257, 88] width 49 height 15
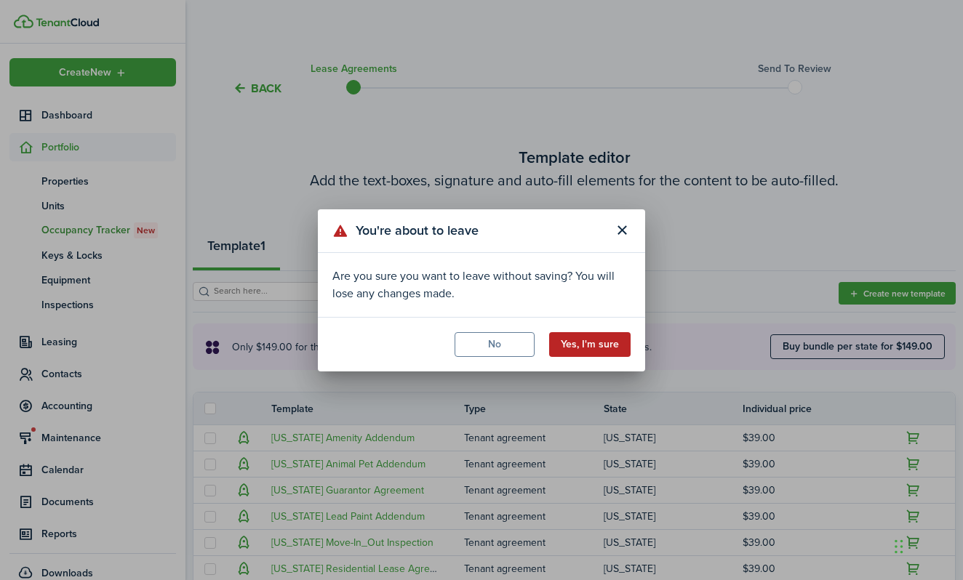
click at [590, 338] on button "Yes, I'm sure" at bounding box center [589, 344] width 81 height 25
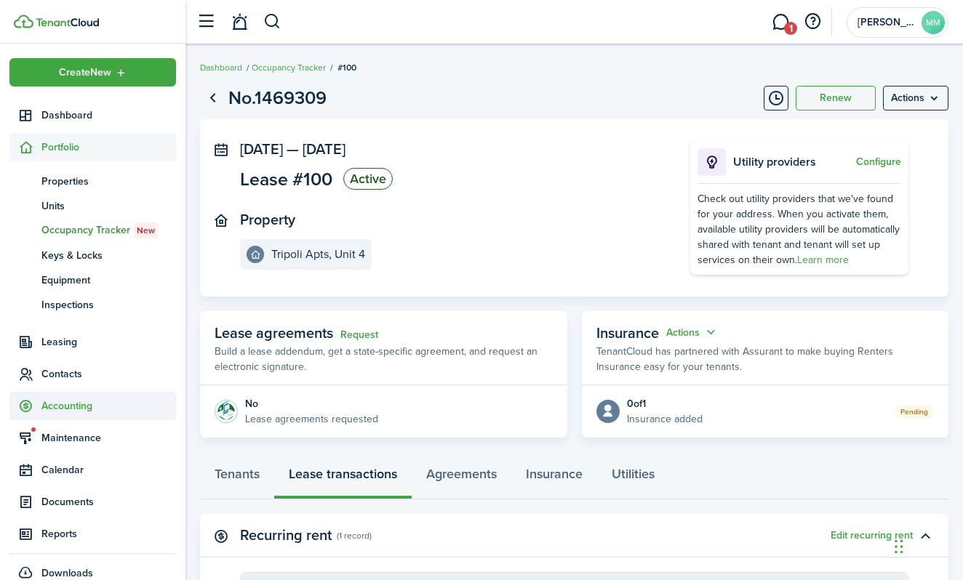
click at [84, 411] on span "Accounting" at bounding box center [108, 405] width 135 height 15
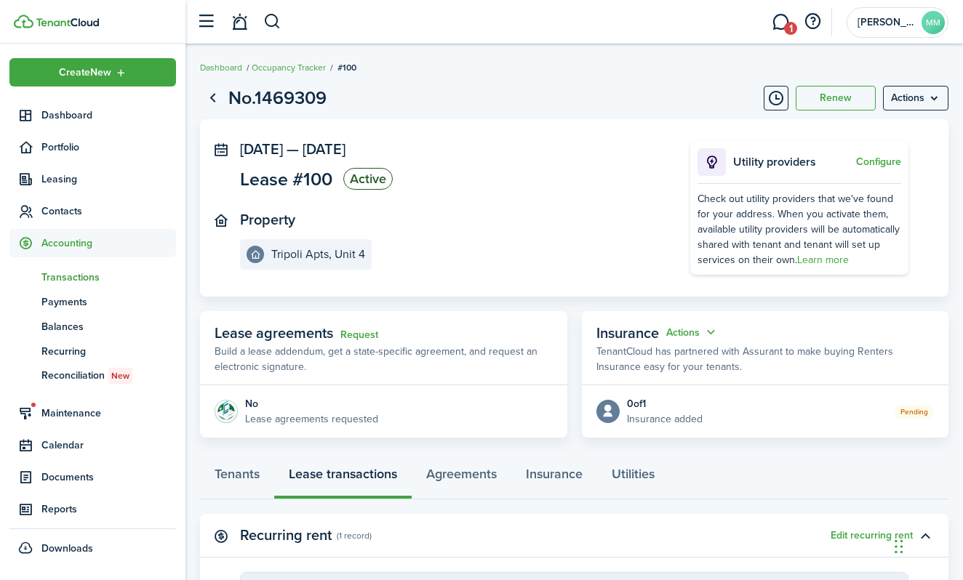
click at [72, 279] on span "Transactions" at bounding box center [108, 277] width 135 height 15
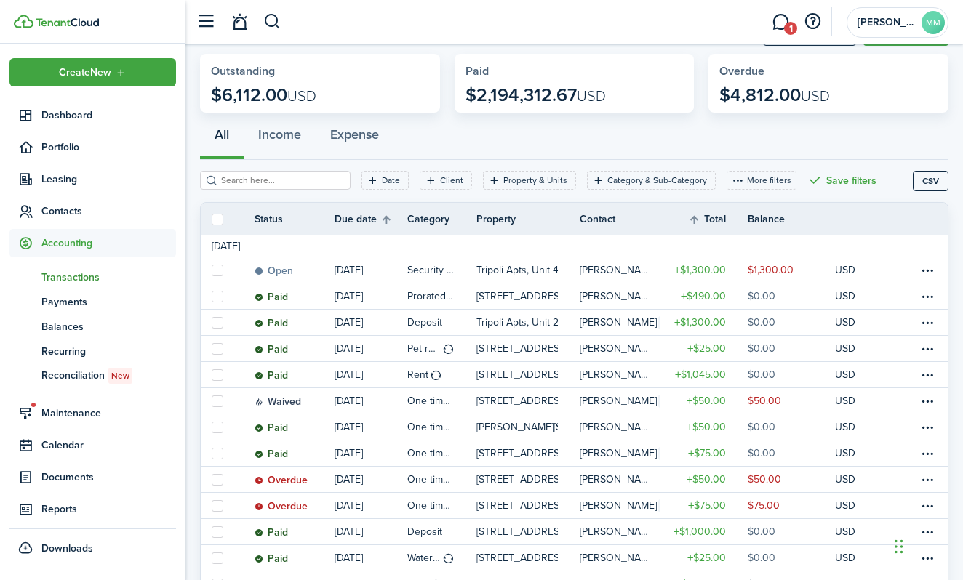
scroll to position [65, 0]
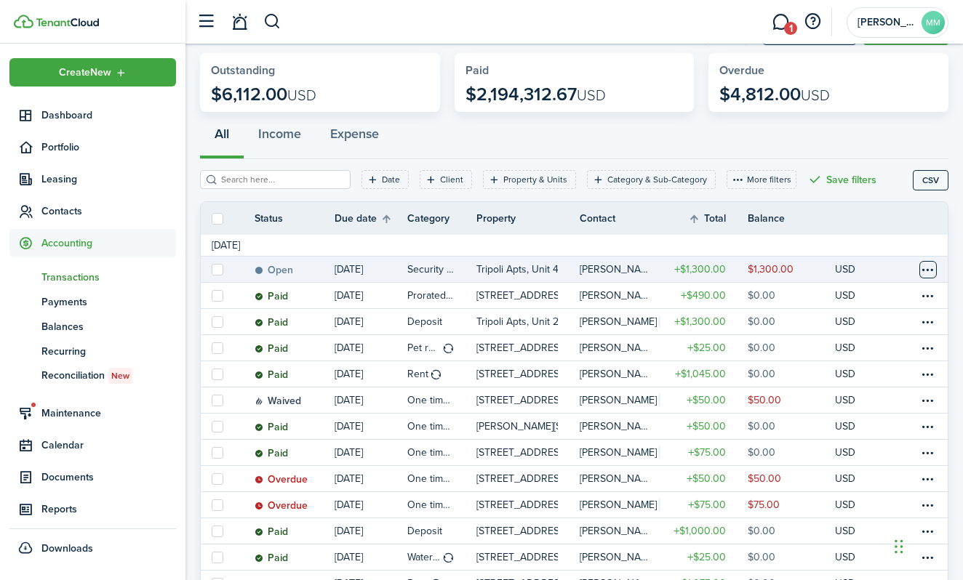
click at [932, 269] on table-menu-btn-icon at bounding box center [927, 269] width 17 height 17
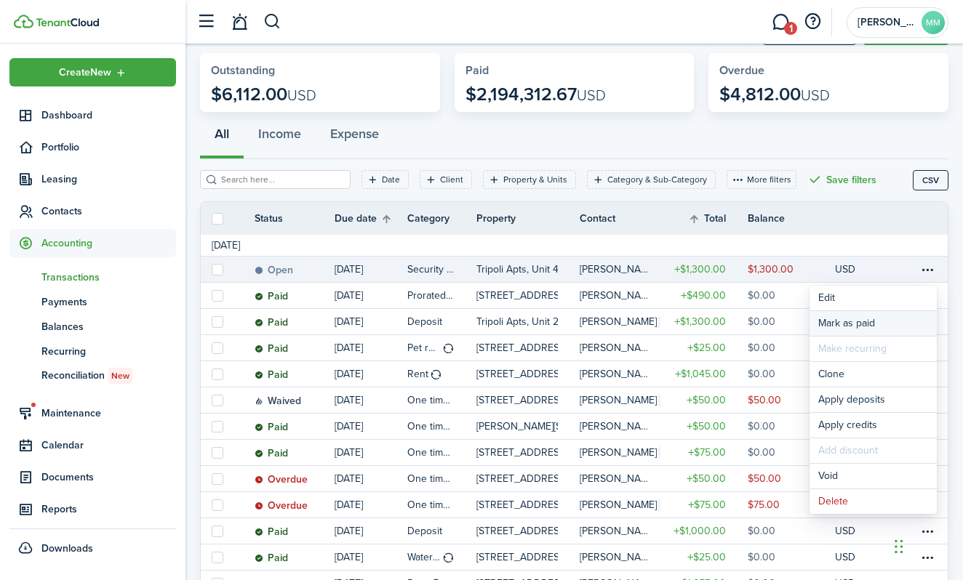
click at [857, 326] on link "Mark as paid" at bounding box center [872, 323] width 127 height 25
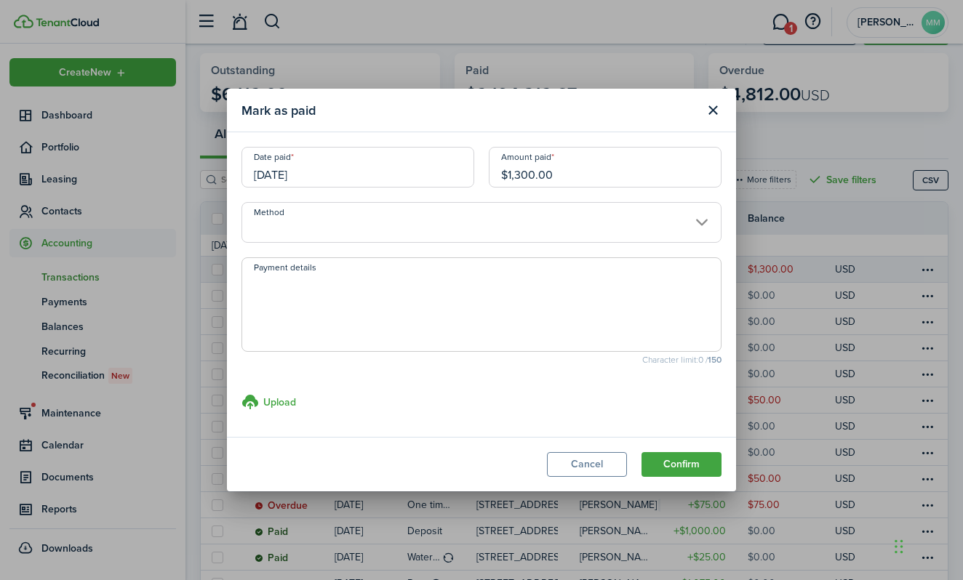
click at [526, 174] on input "$1,300.00" at bounding box center [605, 167] width 233 height 41
click at [348, 234] on input "Method" at bounding box center [481, 222] width 480 height 41
type input "$650.00"
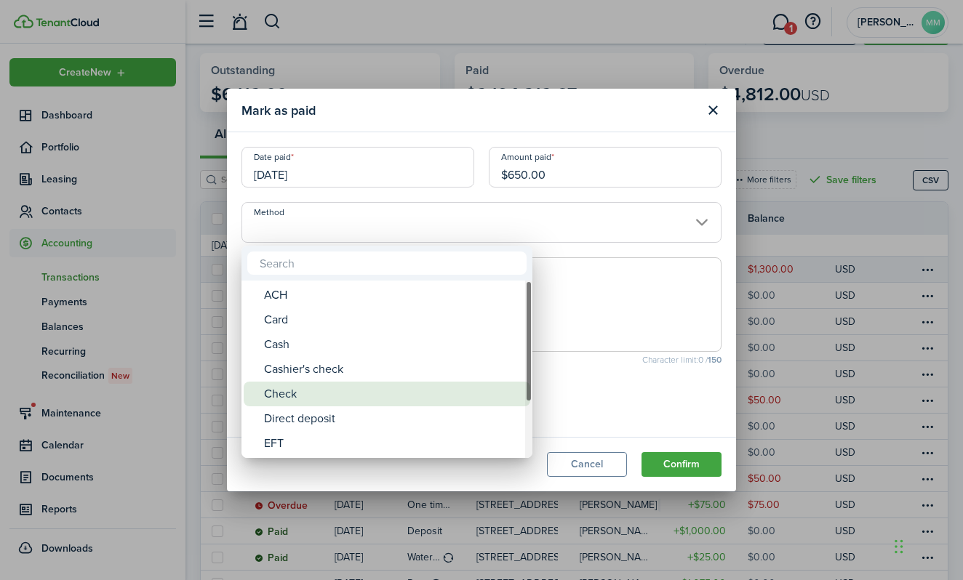
click at [310, 396] on div "Check" at bounding box center [392, 394] width 257 height 25
type input "Check"
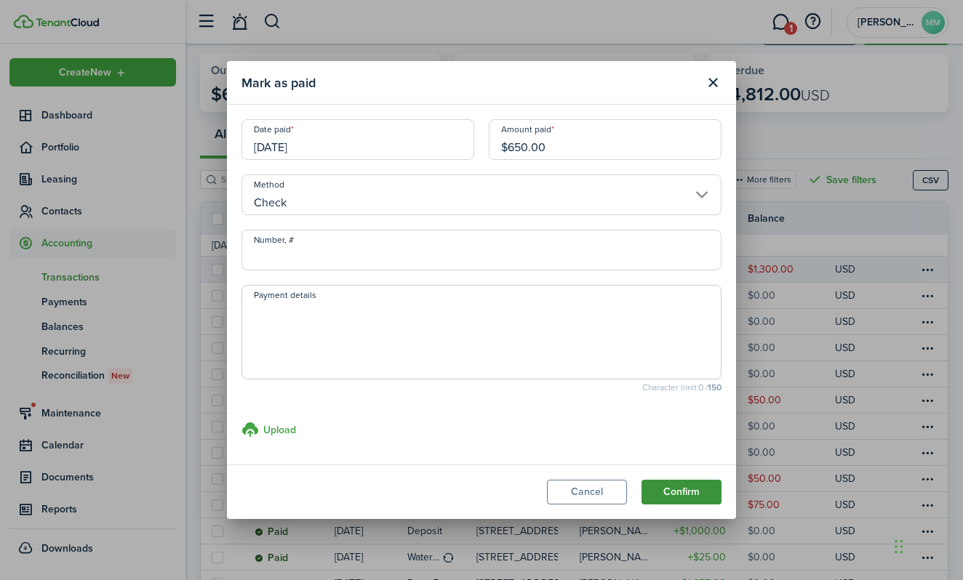
click at [693, 488] on button "Confirm" at bounding box center [681, 492] width 80 height 25
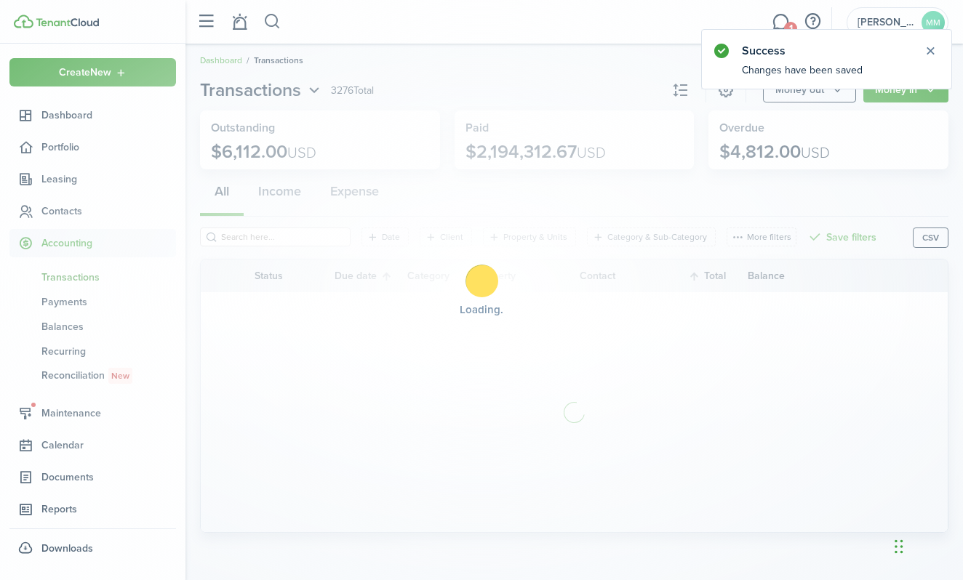
scroll to position [7, 0]
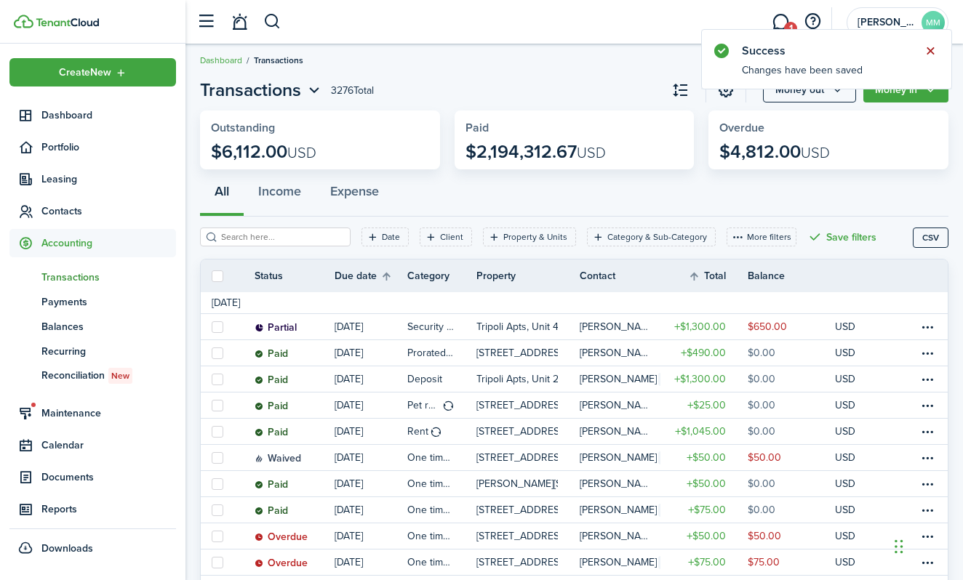
click at [929, 51] on button "Close notify" at bounding box center [930, 51] width 20 height 20
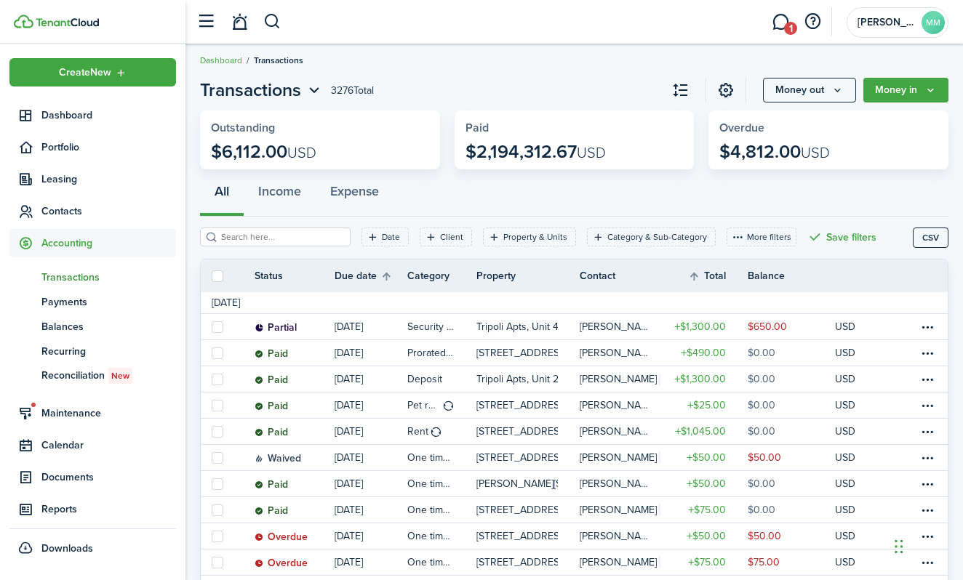
click at [561, 57] on breadcrumb "Dashboard Transactions" at bounding box center [574, 52] width 748 height 33
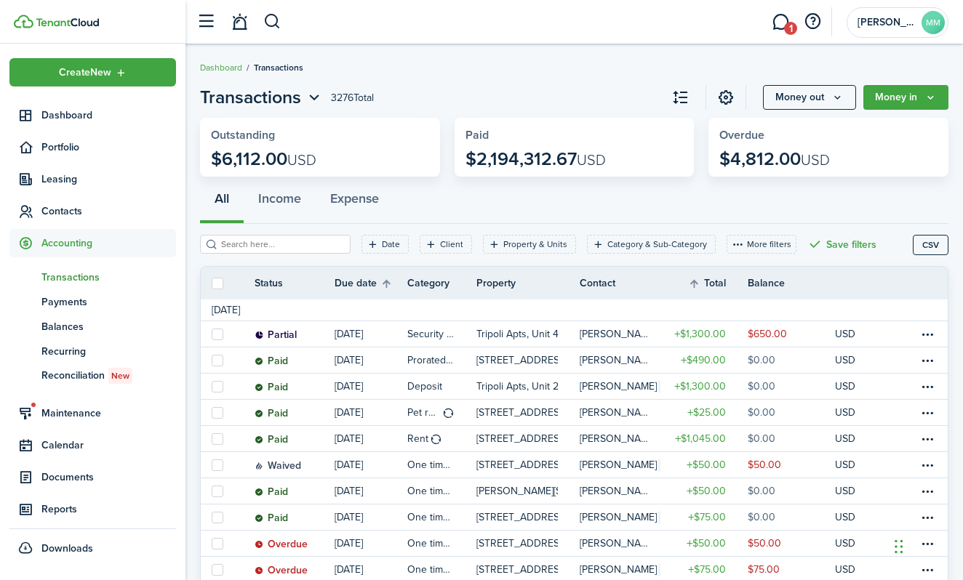
scroll to position [0, 0]
click at [785, 23] on link "1" at bounding box center [780, 22] width 28 height 37
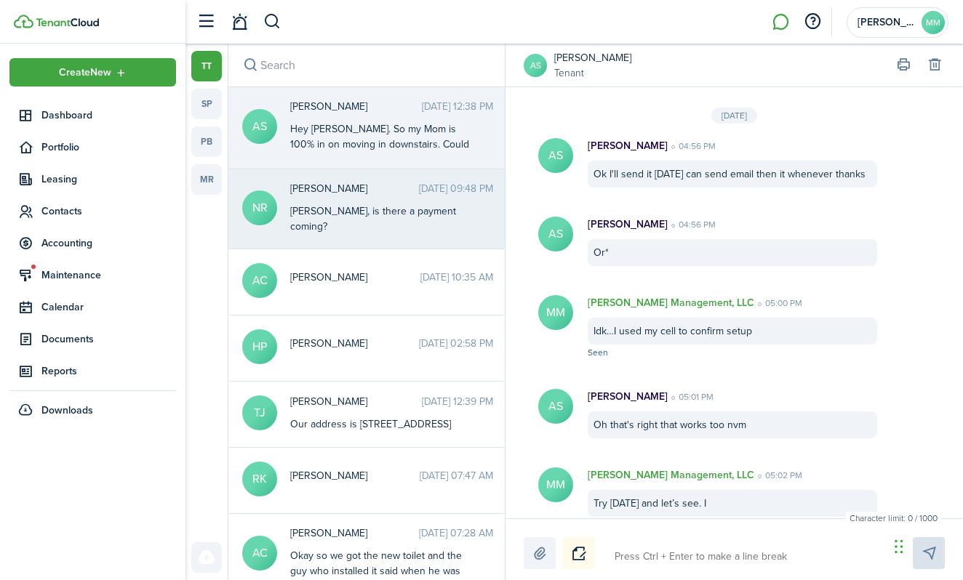
scroll to position [2047, 0]
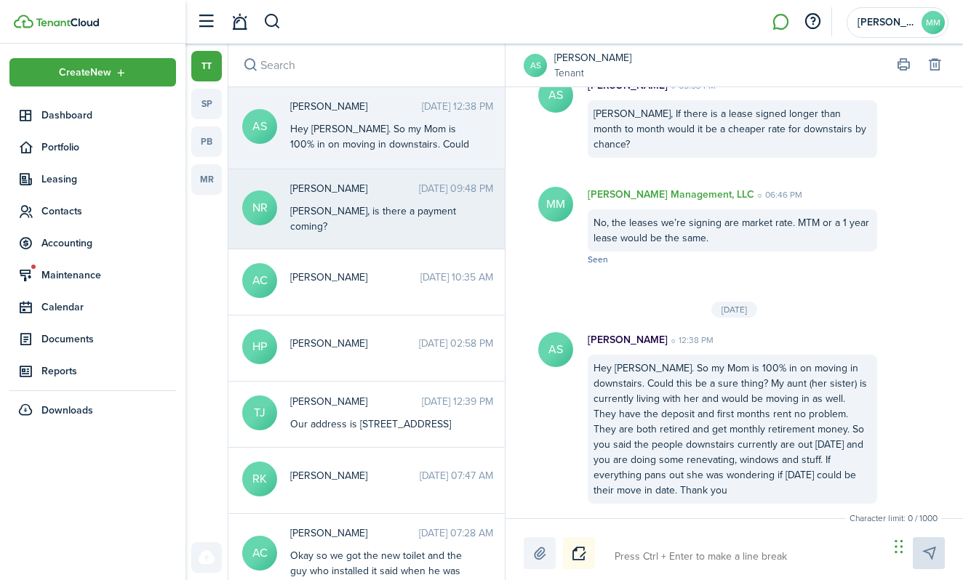
click at [340, 198] on div "[PERSON_NAME] [DATE] 09:48 PM [PERSON_NAME], is there a payment coming?" at bounding box center [391, 207] width 225 height 53
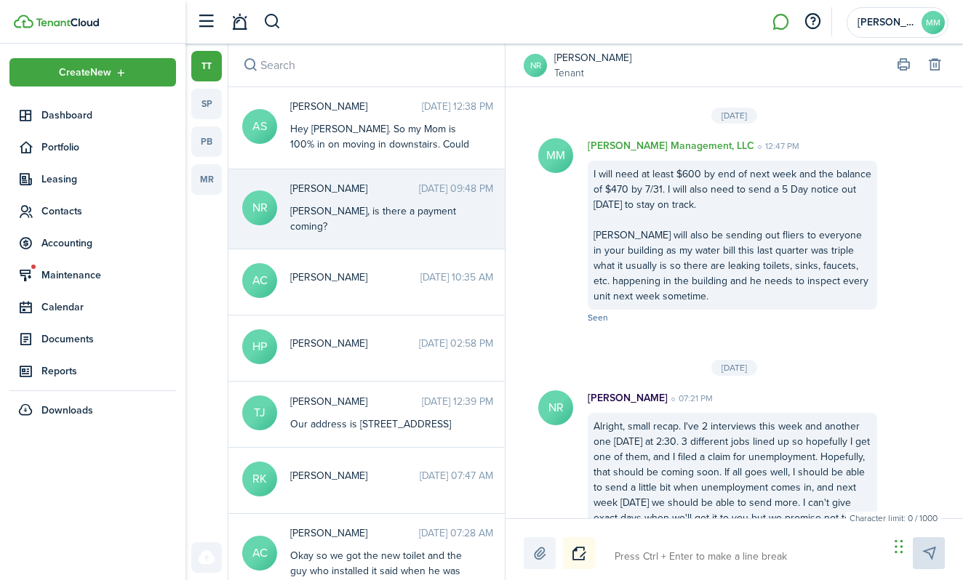
scroll to position [2398, 0]
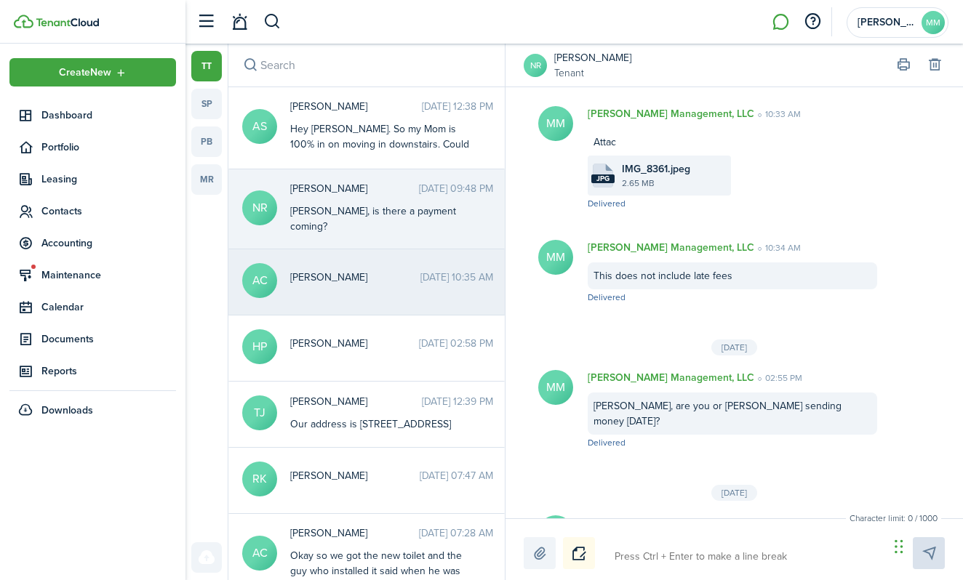
click at [329, 270] on span "[PERSON_NAME]" at bounding box center [355, 277] width 130 height 15
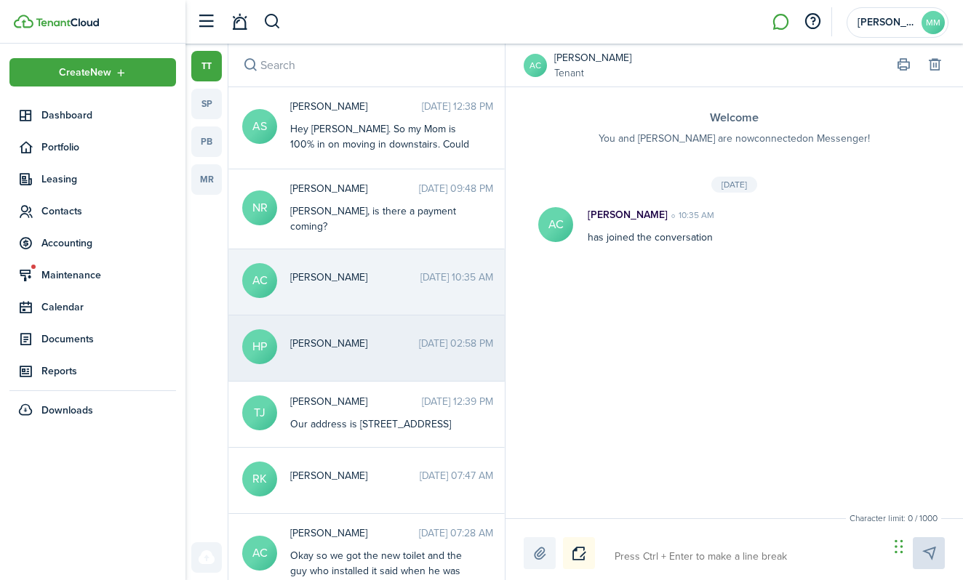
click at [396, 343] on div "[PERSON_NAME] [DATE] 02:58 PM" at bounding box center [391, 347] width 225 height 23
